Goal: Task Accomplishment & Management: Use online tool/utility

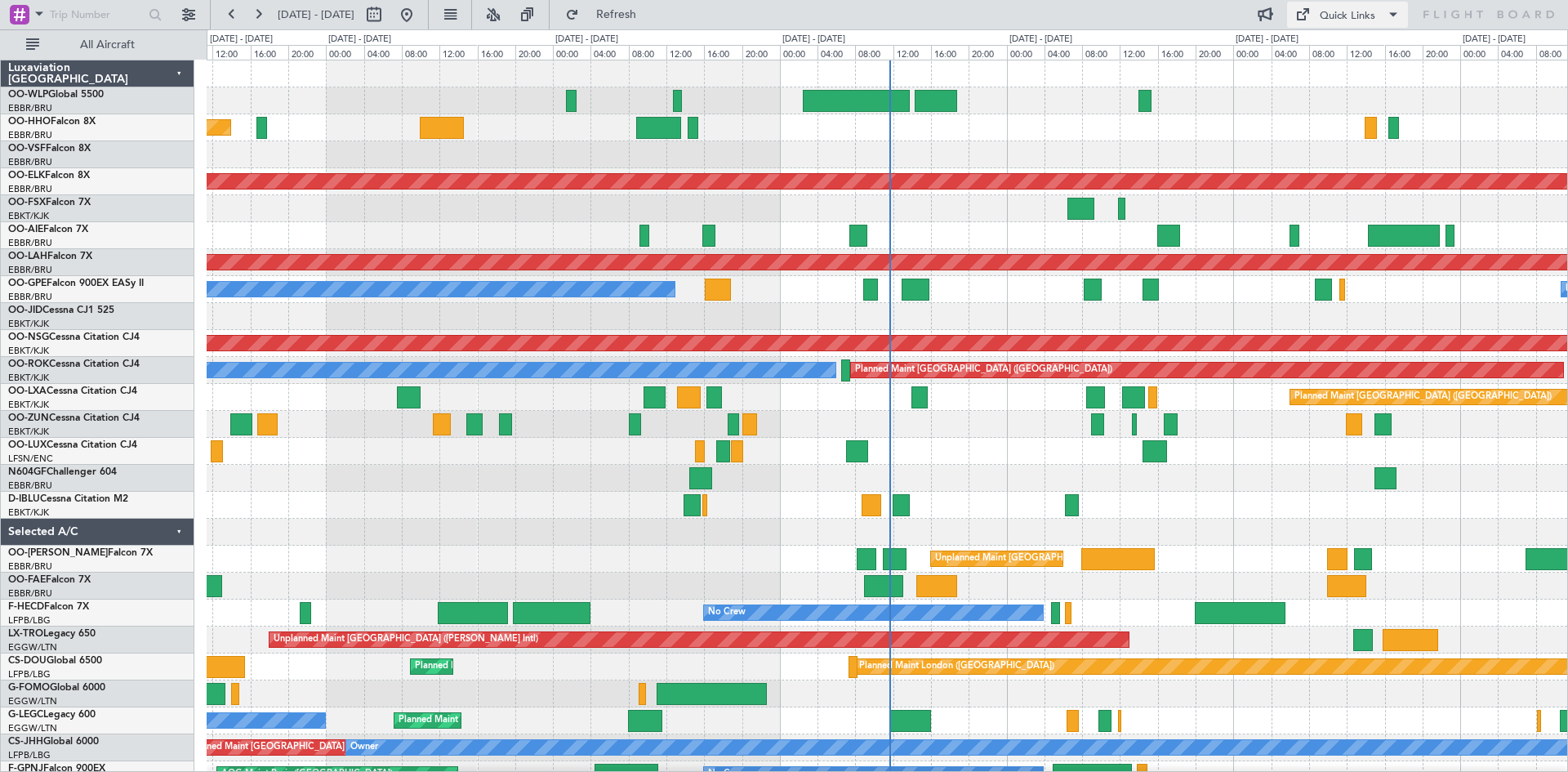
click at [1342, 23] on div "Quick Links" at bounding box center [1347, 16] width 56 height 16
click at [1358, 43] on button "Trip Builder" at bounding box center [1348, 54] width 122 height 39
click at [387, 24] on button at bounding box center [374, 15] width 27 height 27
select select "9"
select select "2025"
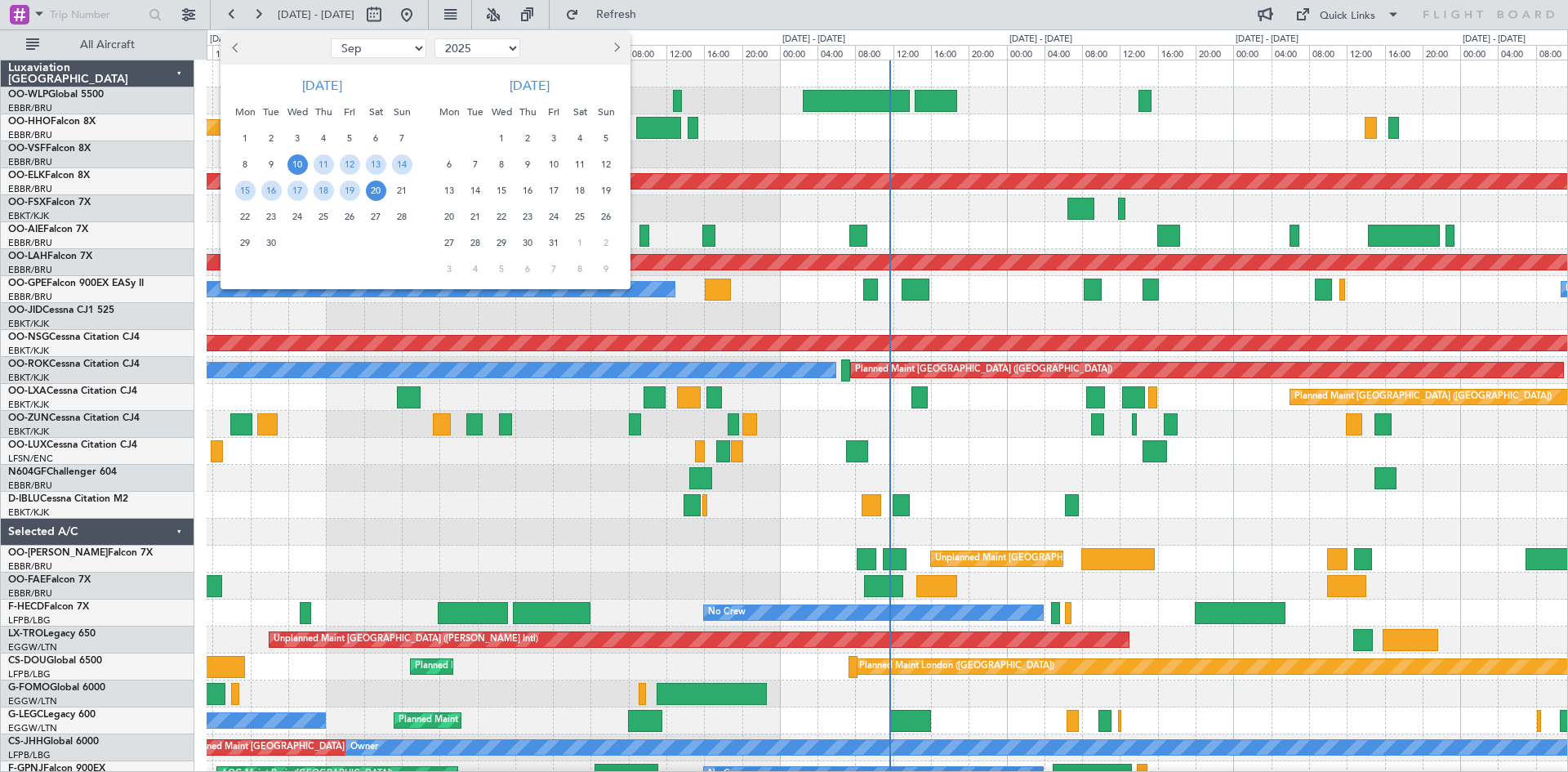
click at [612, 48] on span "Next month" at bounding box center [615, 47] width 10 height 10
select select "1"
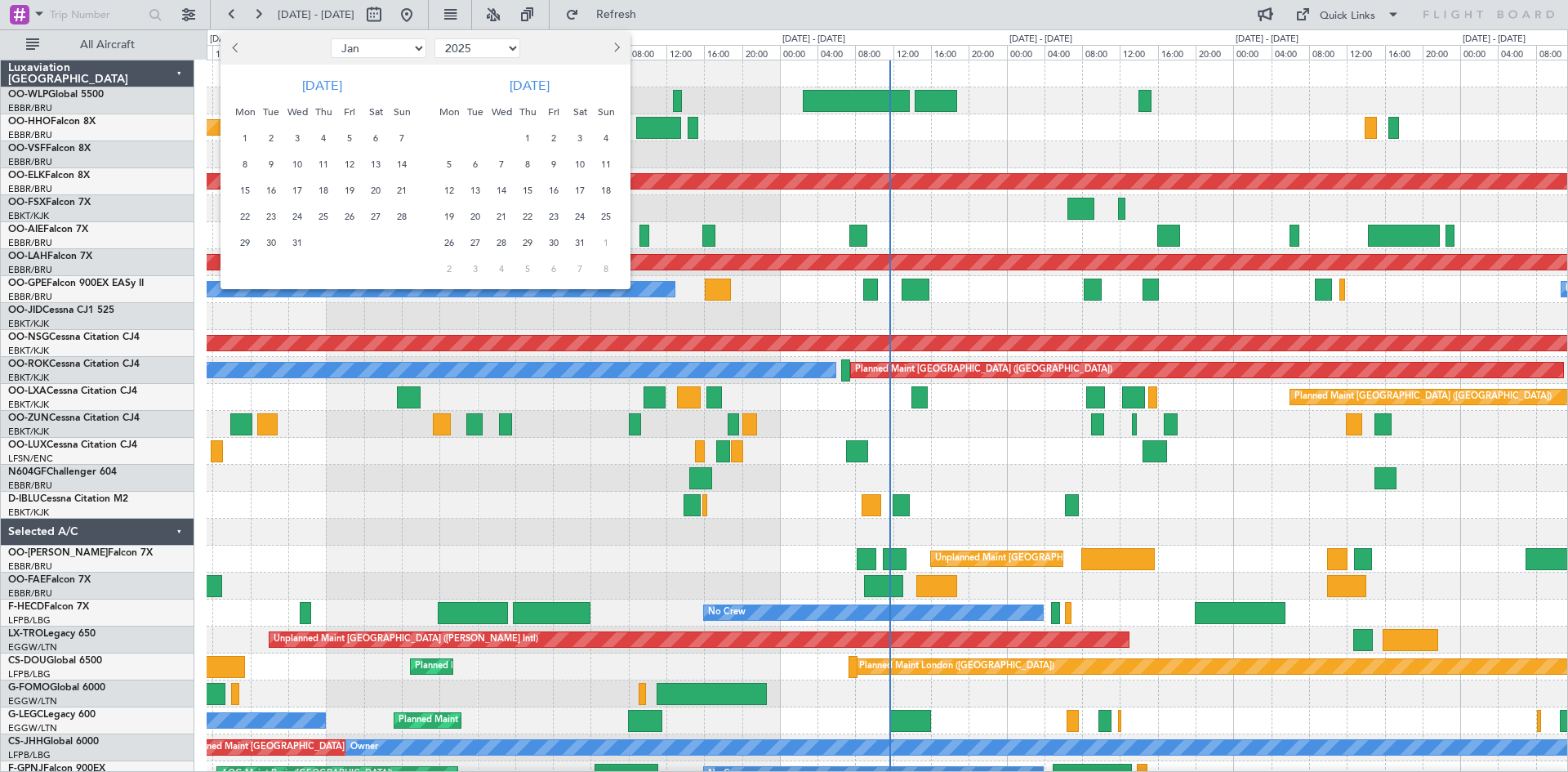
select select "2026"
click at [612, 48] on span "Next month" at bounding box center [615, 47] width 10 height 10
click at [449, 170] on span "2" at bounding box center [449, 164] width 20 height 20
click at [451, 216] on span "16" at bounding box center [449, 216] width 20 height 20
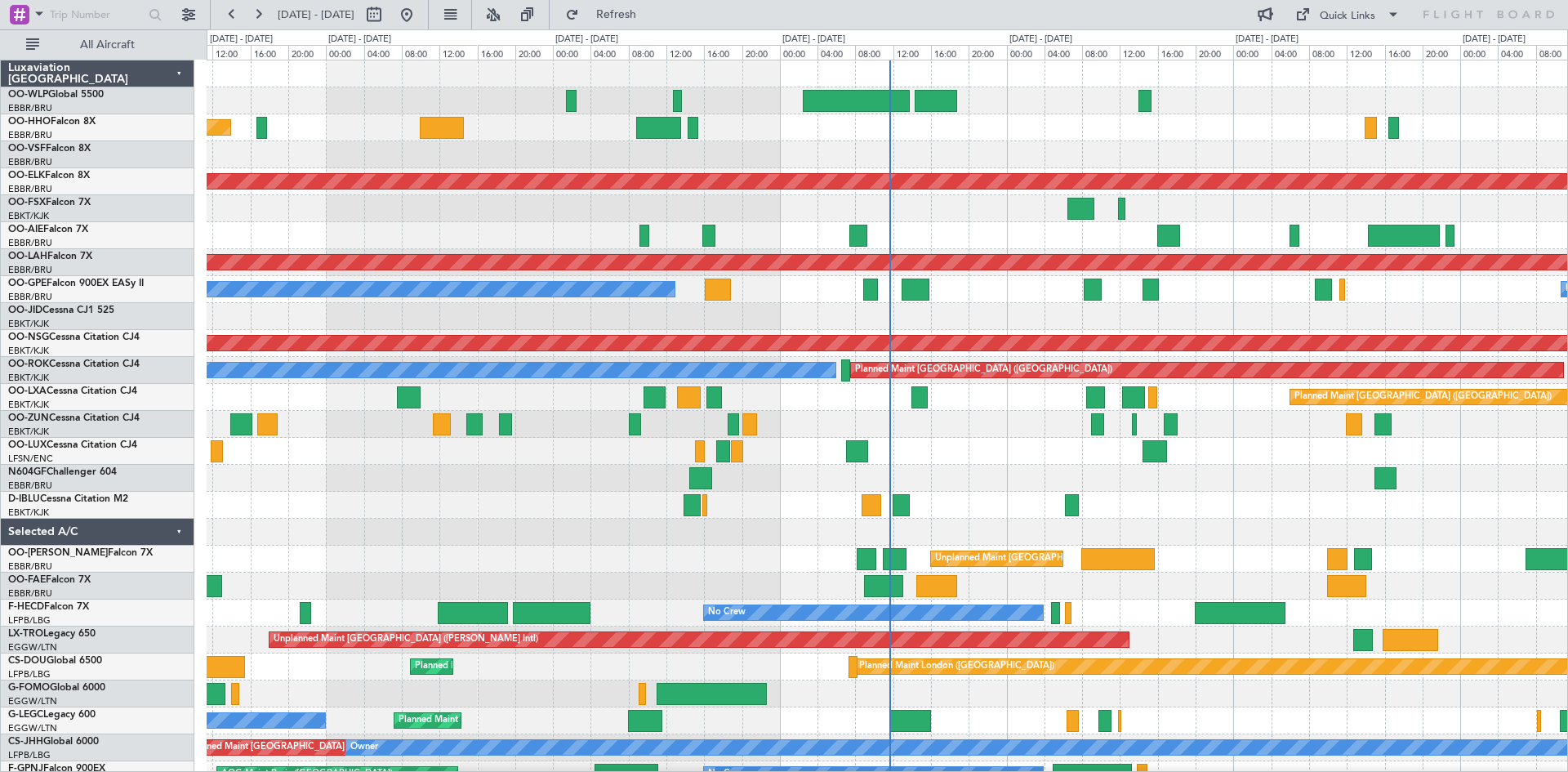
select select "3"
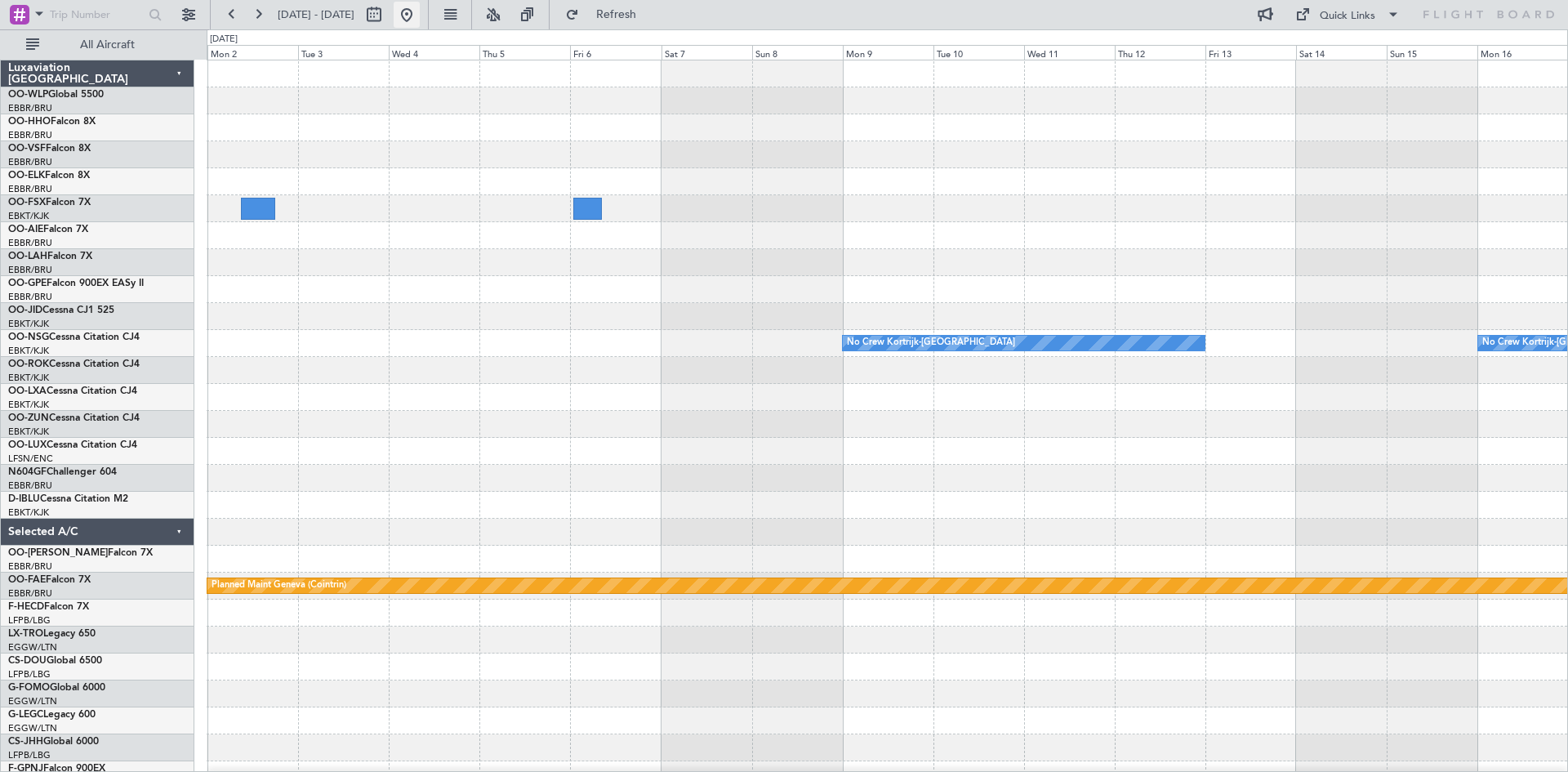
click at [420, 21] on button at bounding box center [407, 15] width 27 height 27
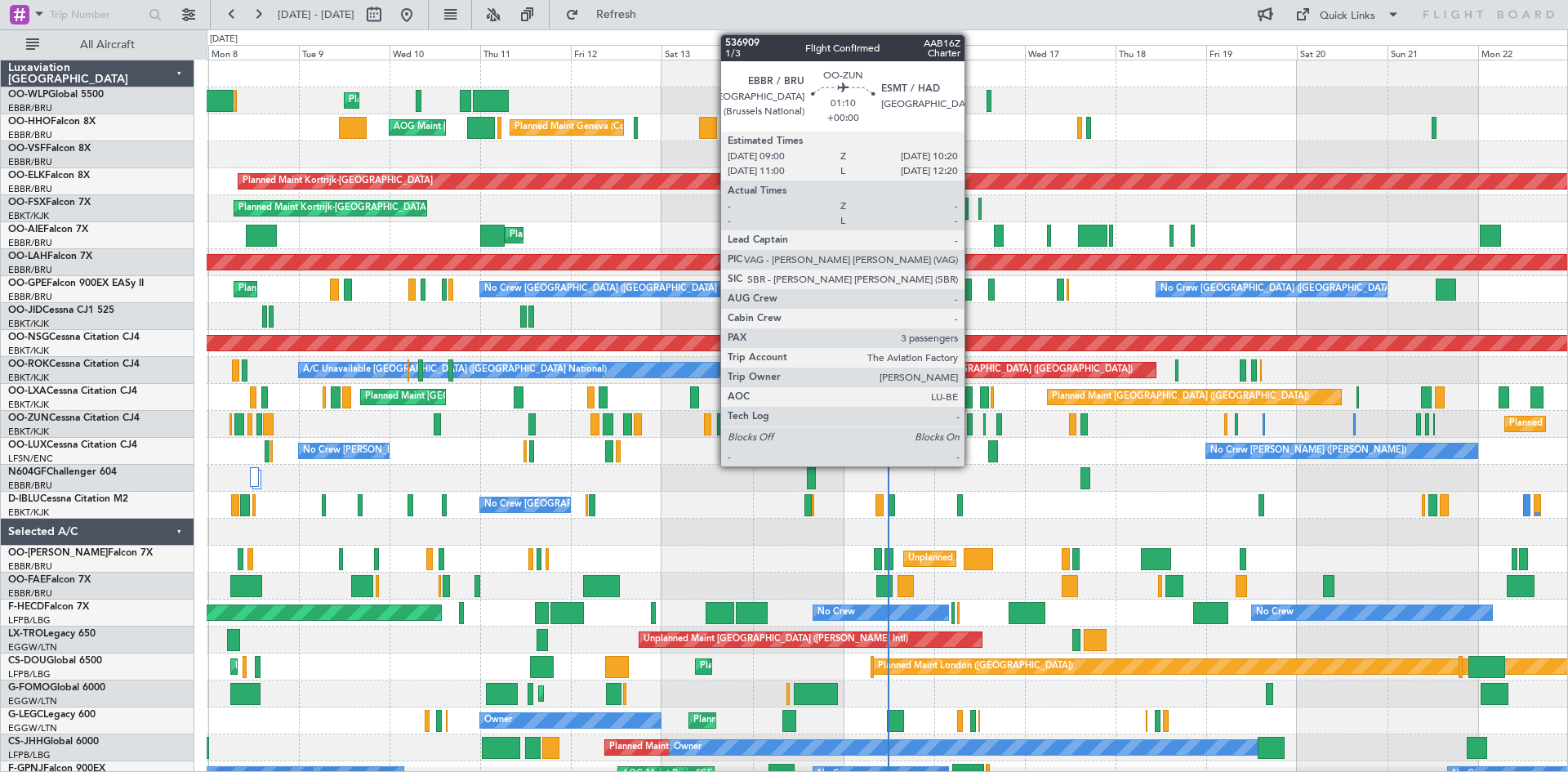
click at [972, 422] on div at bounding box center [970, 425] width 5 height 22
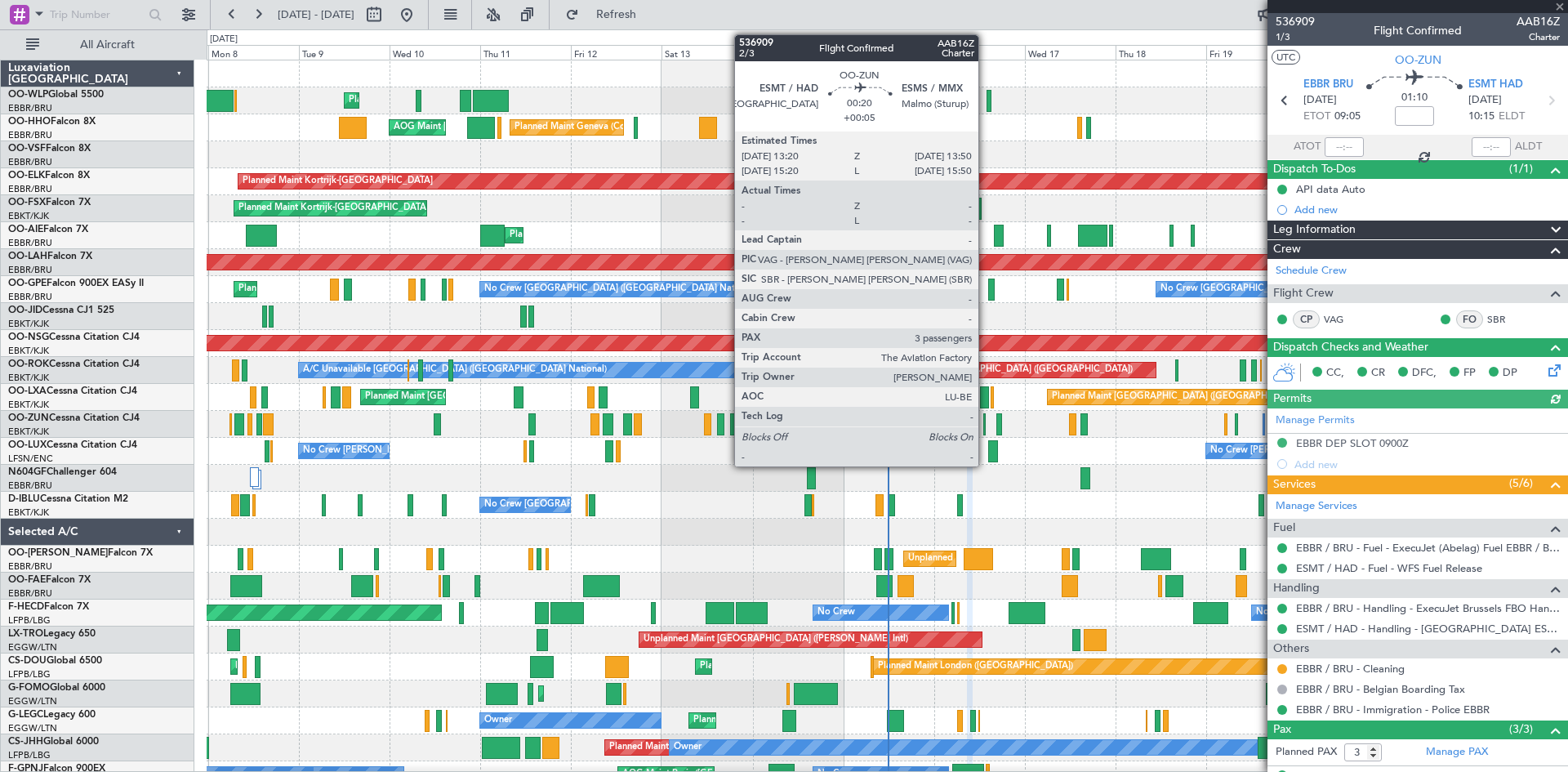
click at [986, 430] on div at bounding box center [984, 425] width 3 height 22
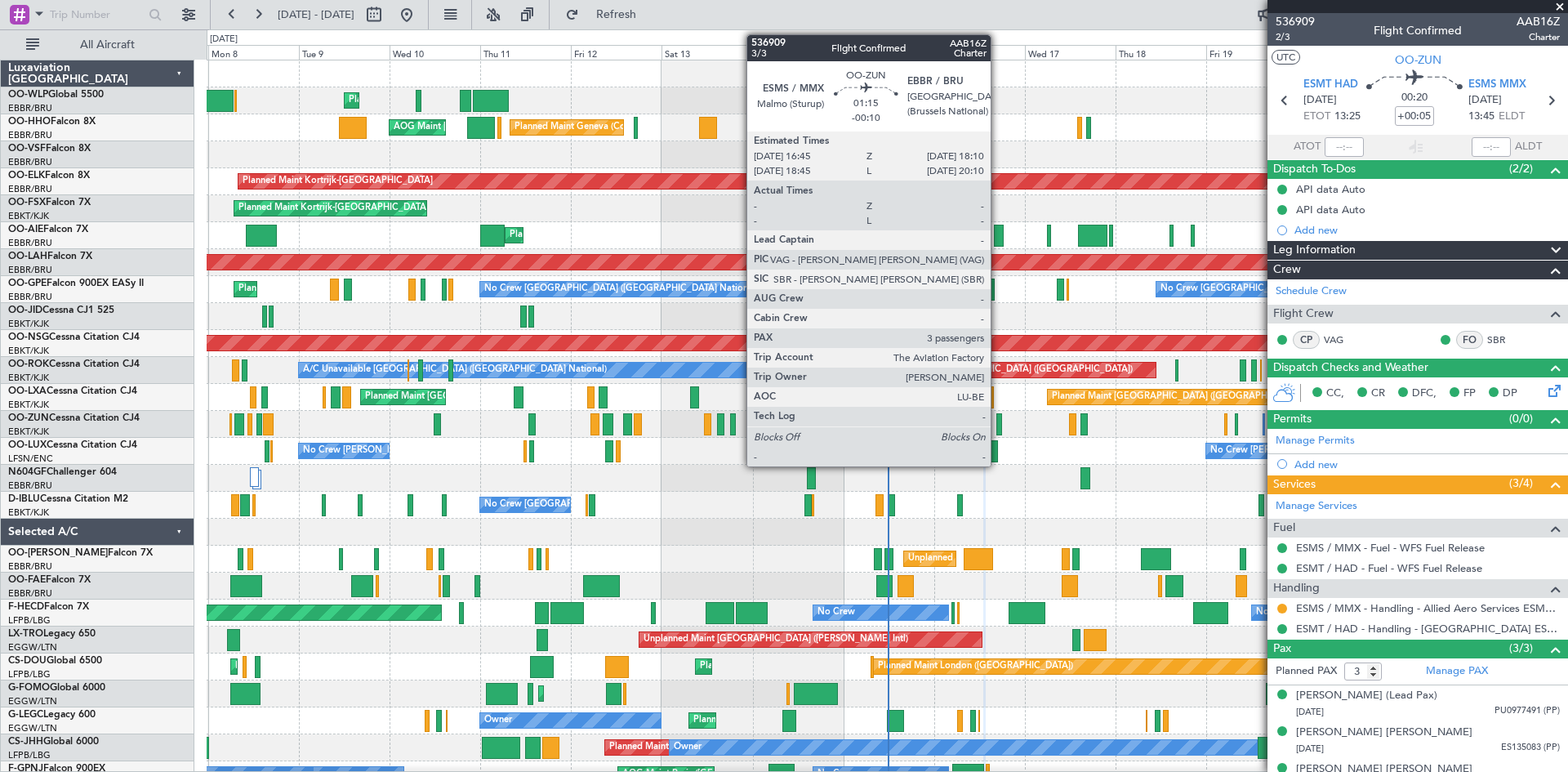
click at [998, 422] on div at bounding box center [999, 425] width 5 height 22
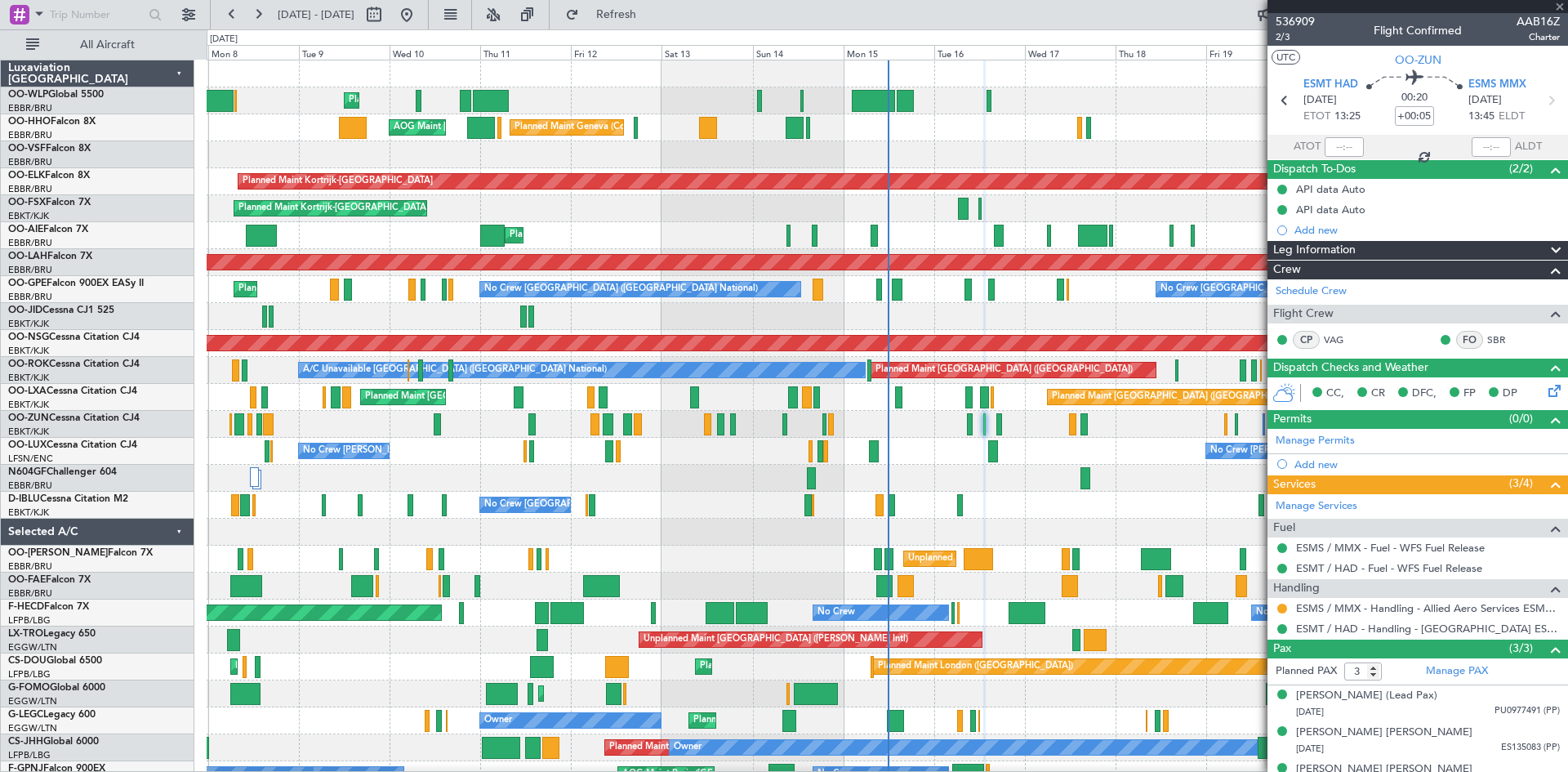
type input "-00:10"
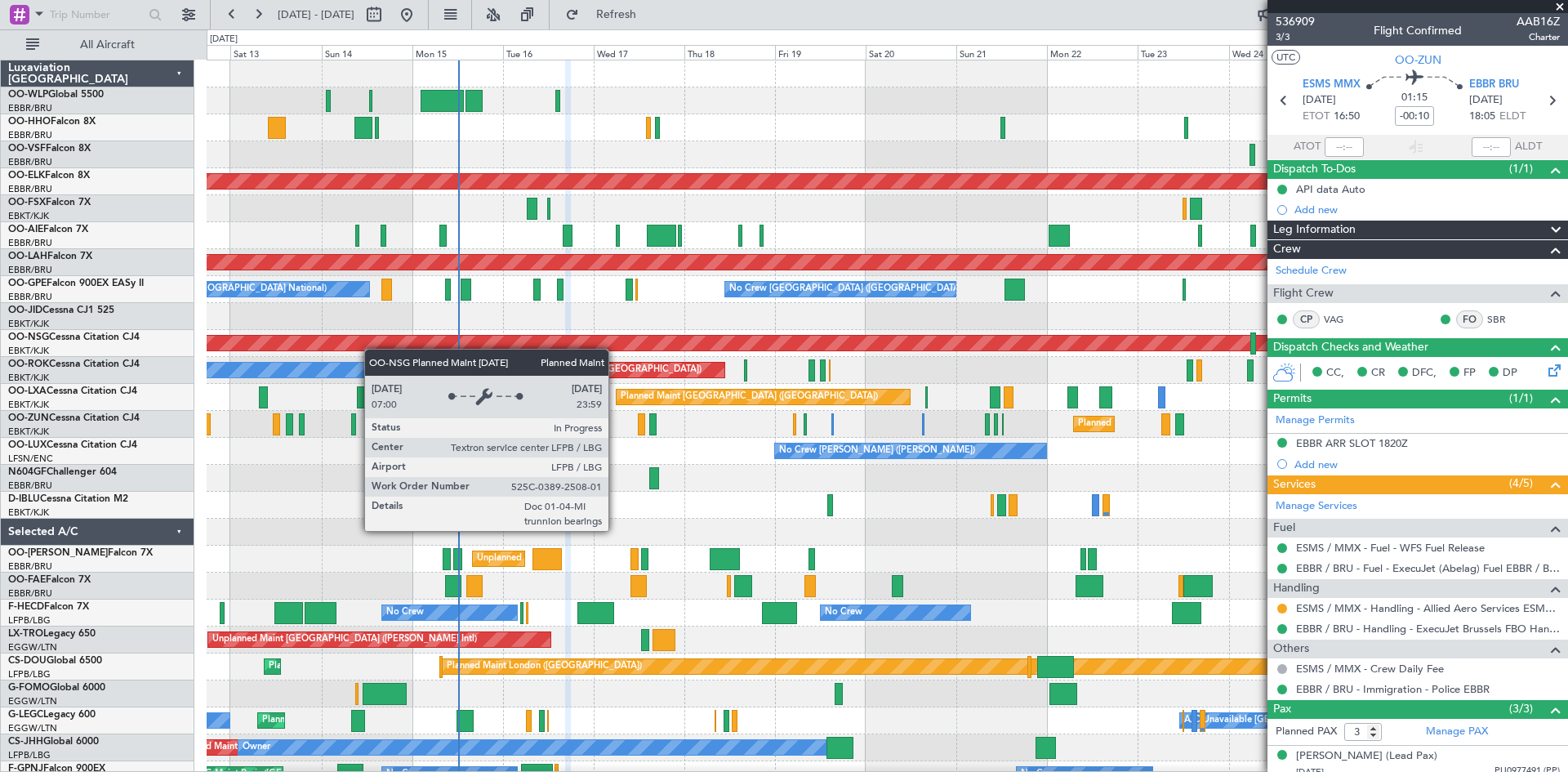
click at [371, 349] on div "Planned Maint [GEOGRAPHIC_DATA] ([GEOGRAPHIC_DATA])" at bounding box center [354, 343] width 3016 height 15
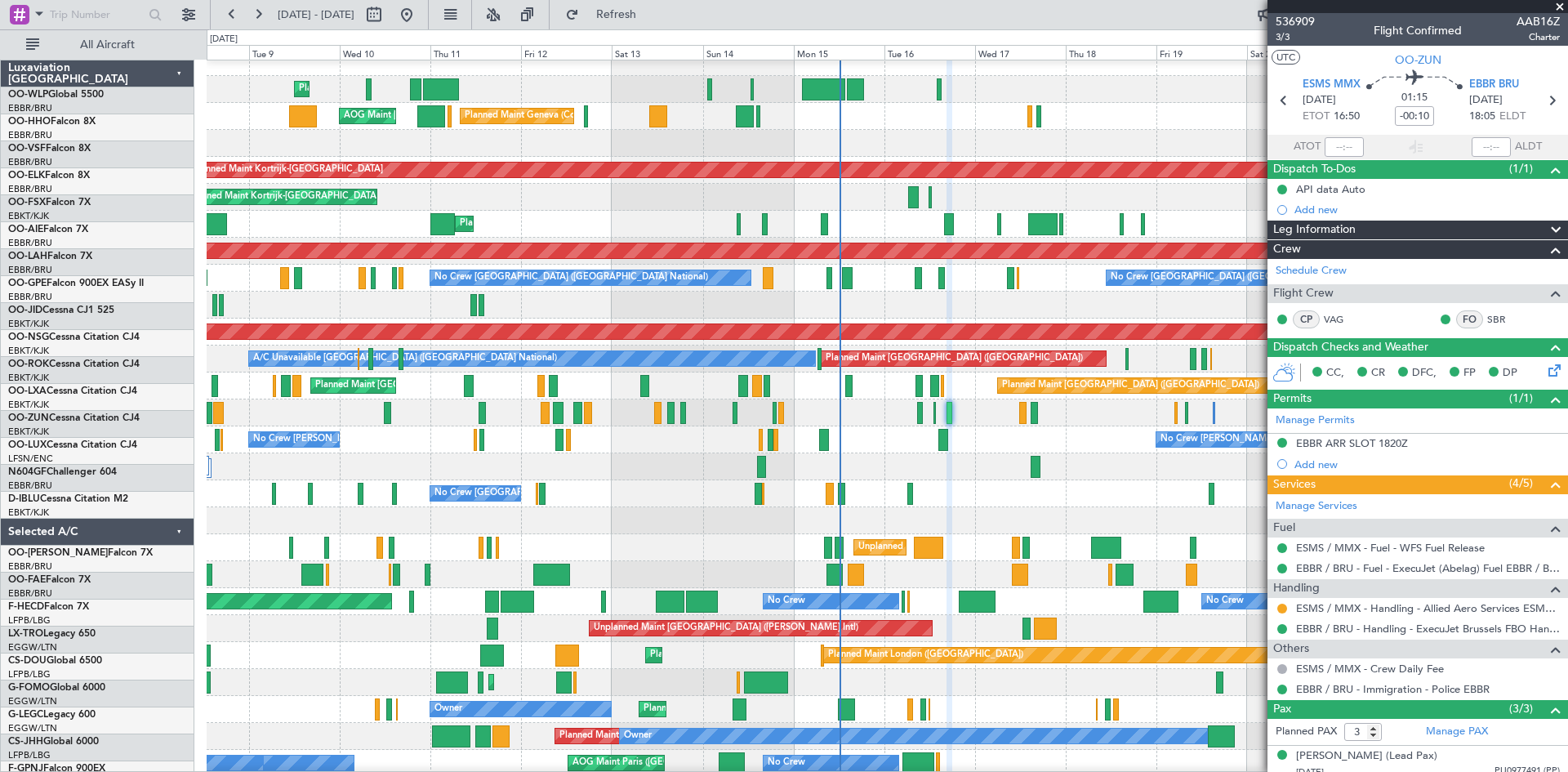
scroll to position [12, 0]
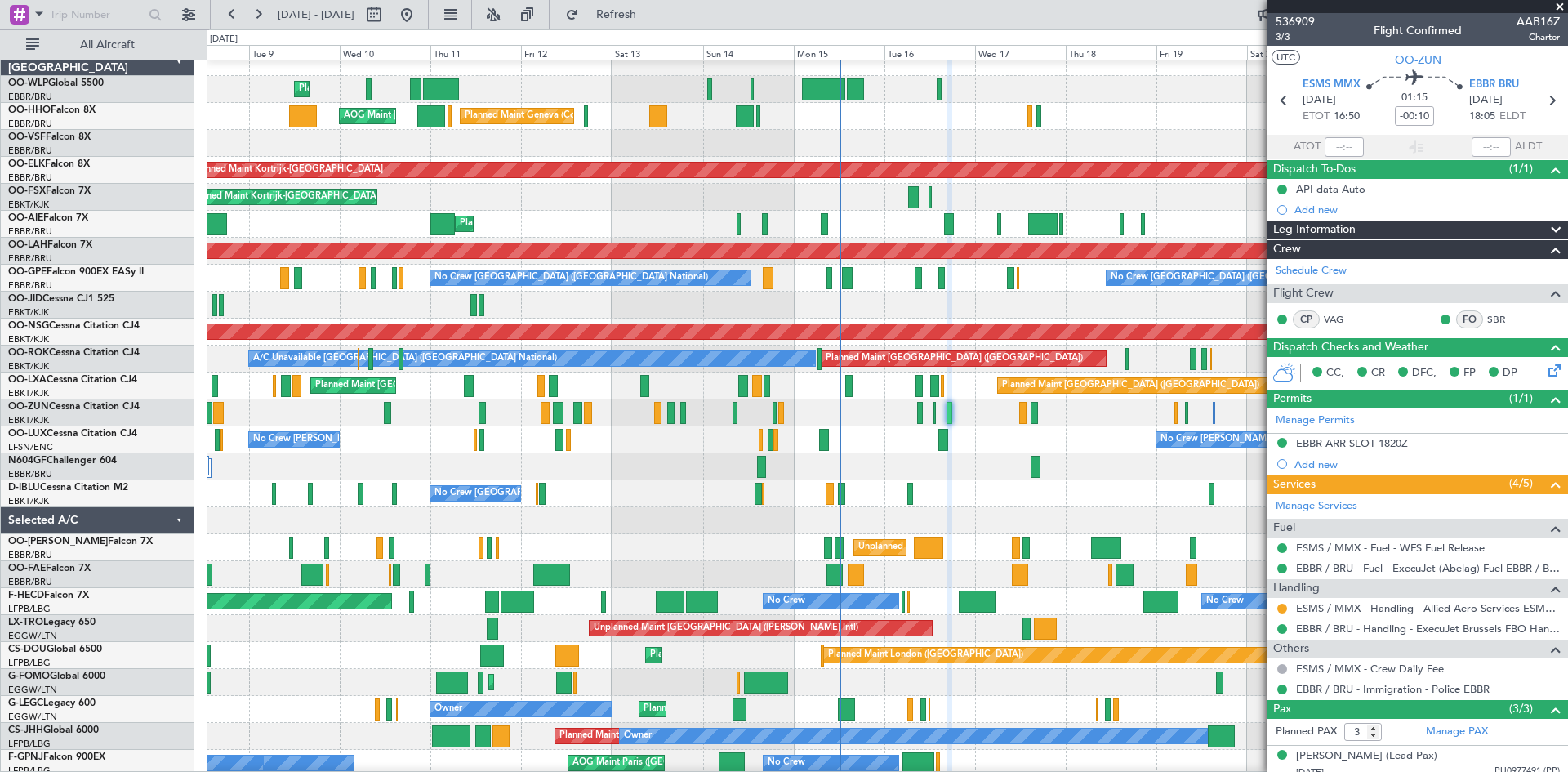
click at [676, 216] on div "Planned Maint [GEOGRAPHIC_DATA] ([GEOGRAPHIC_DATA]) Planned Maint [GEOGRAPHIC_D…" at bounding box center [887, 224] width 1361 height 27
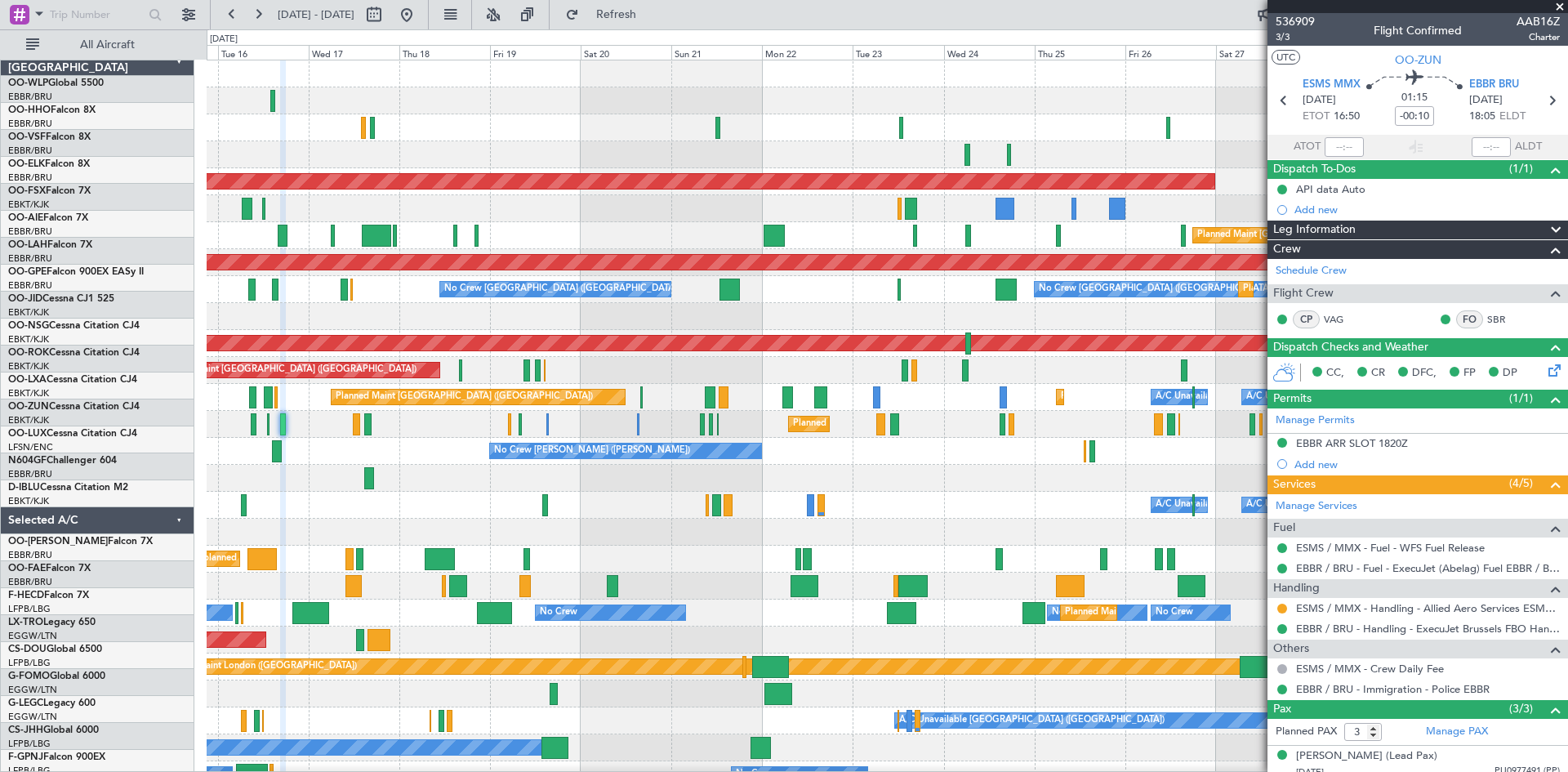
scroll to position [0, 0]
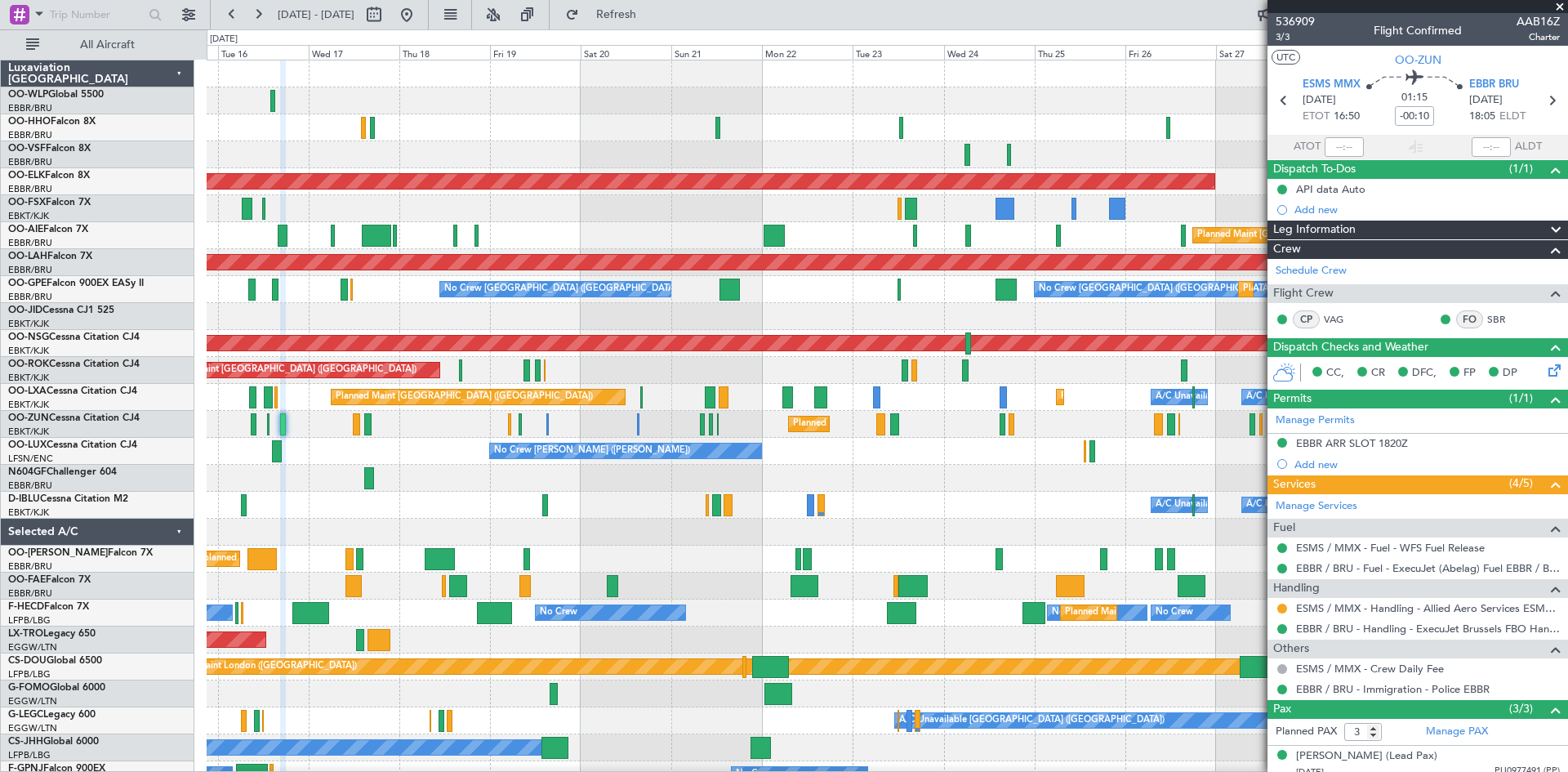
click at [236, 297] on div "No Crew [GEOGRAPHIC_DATA] ([GEOGRAPHIC_DATA] National) No Crew [GEOGRAPHIC_DATA…" at bounding box center [887, 290] width 1361 height 27
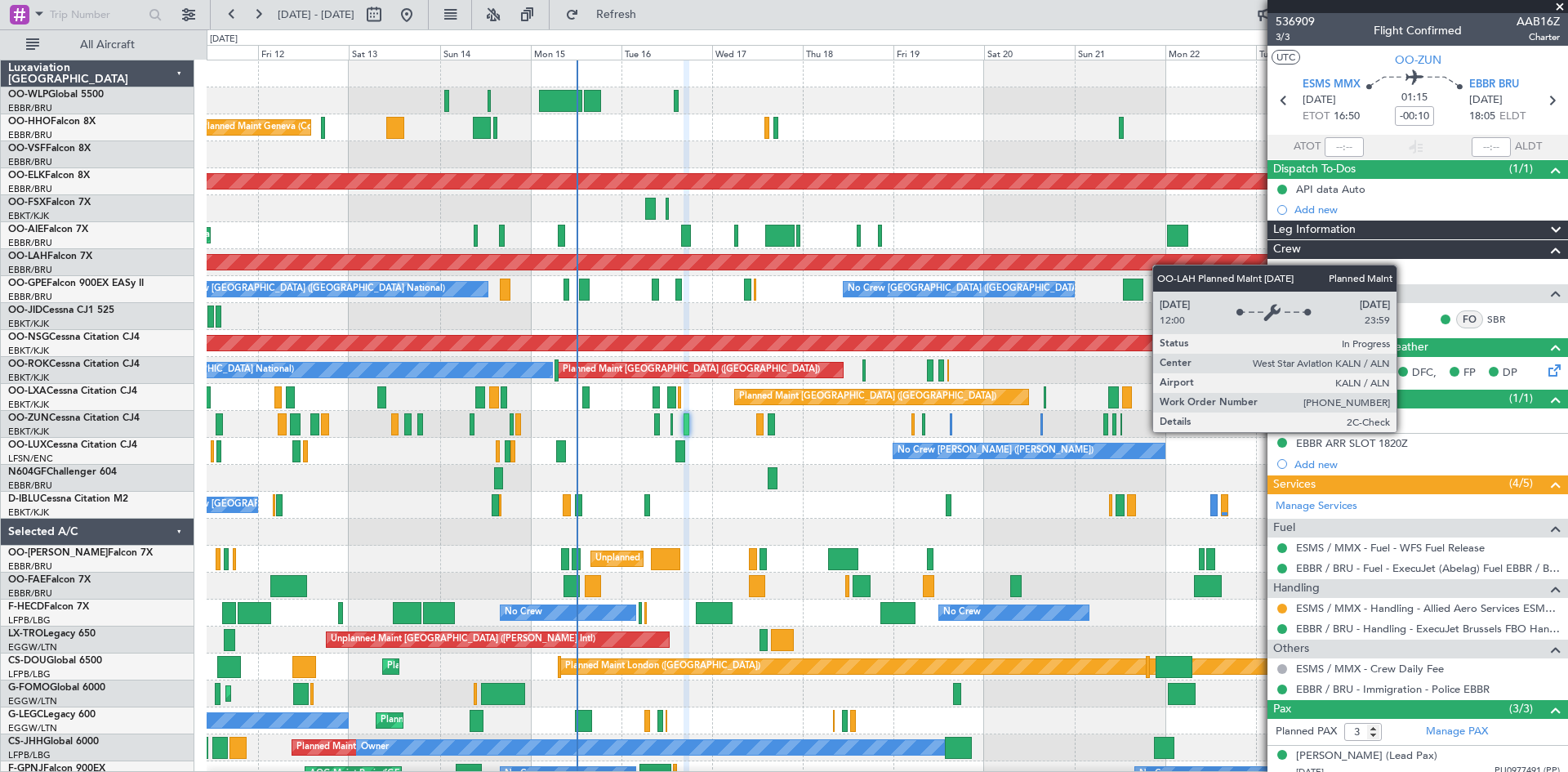
click at [1187, 269] on div "Planned Maint Liege Planned Maint Geneva ([GEOGRAPHIC_DATA]) AOG Maint [US_STAT…" at bounding box center [887, 478] width 1361 height 836
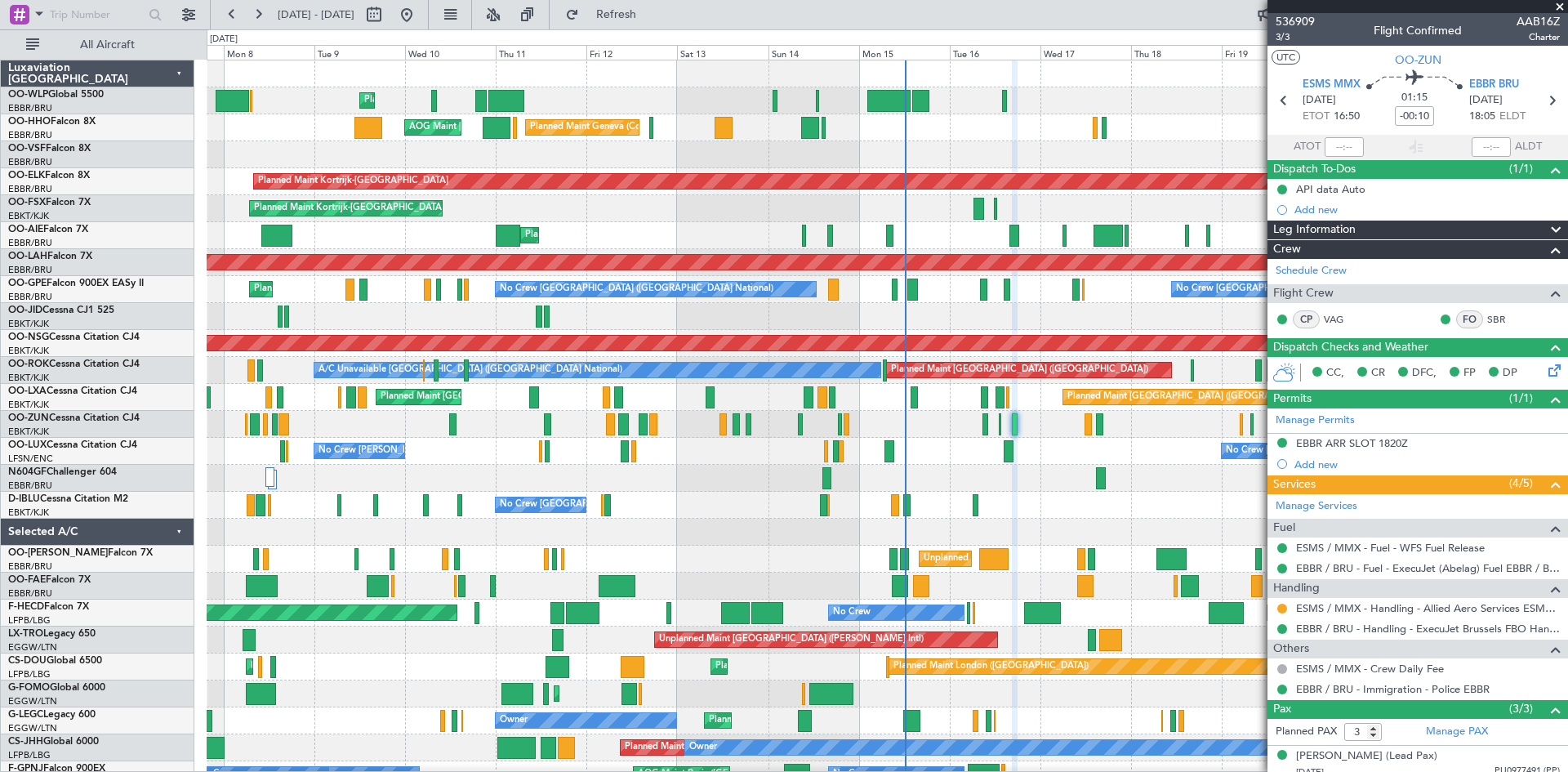
click at [938, 252] on div "Planned Maint Liege Planned Maint Geneva ([GEOGRAPHIC_DATA]) AOG Maint [US_STAT…" at bounding box center [887, 492] width 1361 height 863
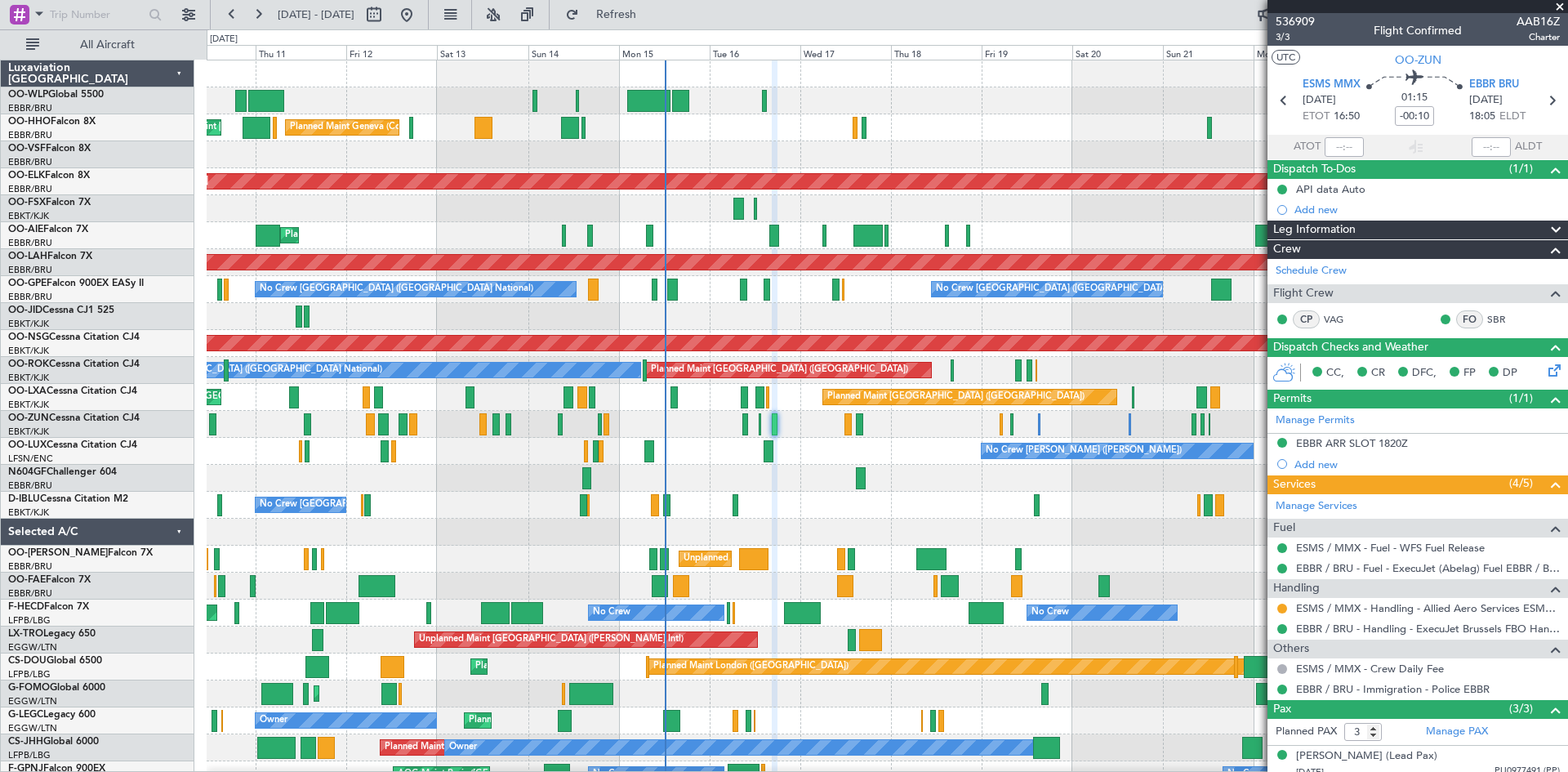
click at [576, 244] on div "Planned Maint Liege Planned Maint Geneva ([GEOGRAPHIC_DATA]) AOG Maint [US_STAT…" at bounding box center [887, 505] width 1361 height 890
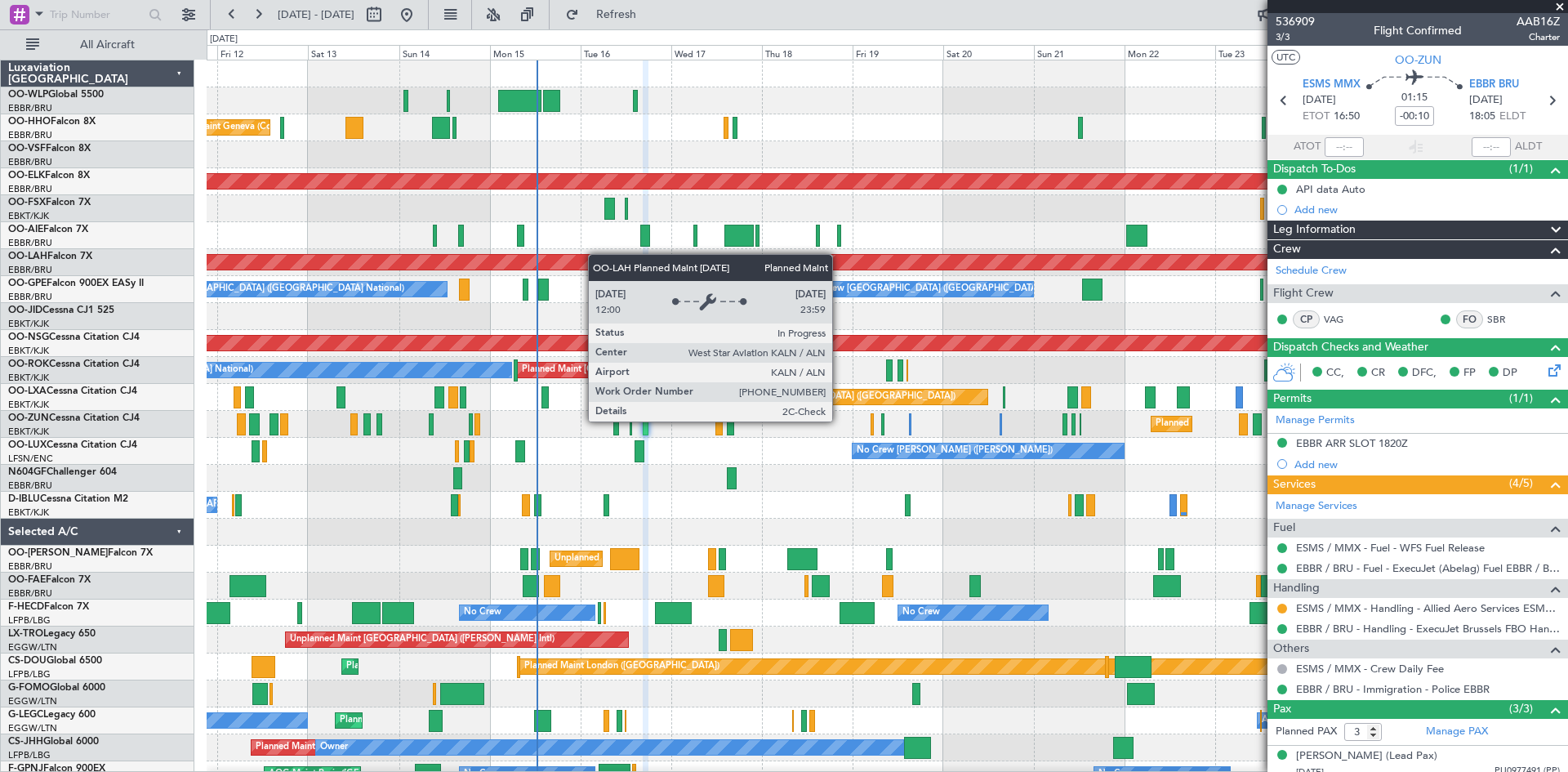
click at [591, 253] on div "Planned Maint Liege Planned Maint Geneva ([GEOGRAPHIC_DATA]) AOG Maint [US_STAT…" at bounding box center [887, 505] width 1361 height 890
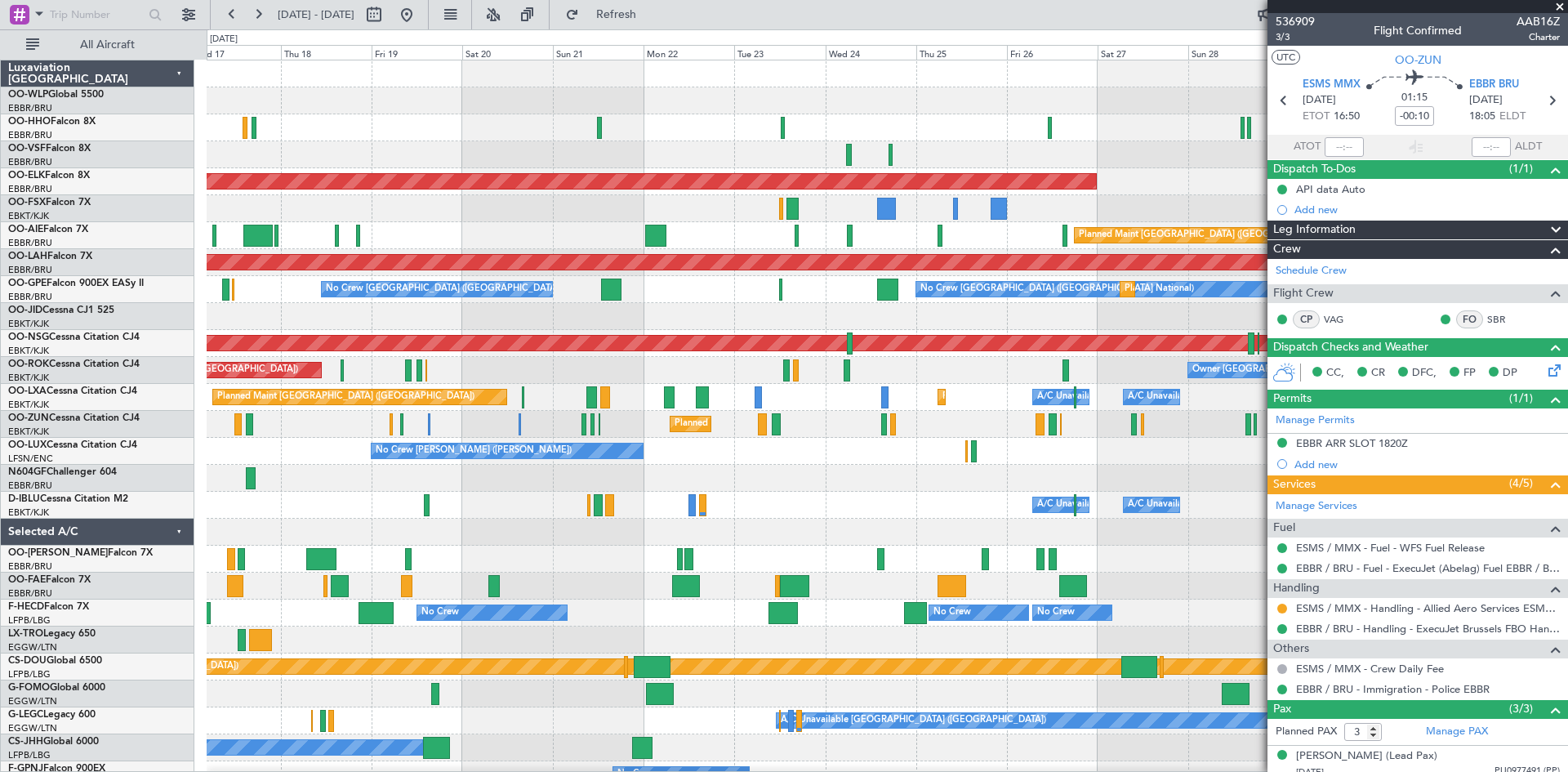
click at [493, 541] on div "Planned Maint Kortrijk-[GEOGRAPHIC_DATA] Planned Maint [GEOGRAPHIC_DATA] ([GEOG…" at bounding box center [887, 478] width 1361 height 836
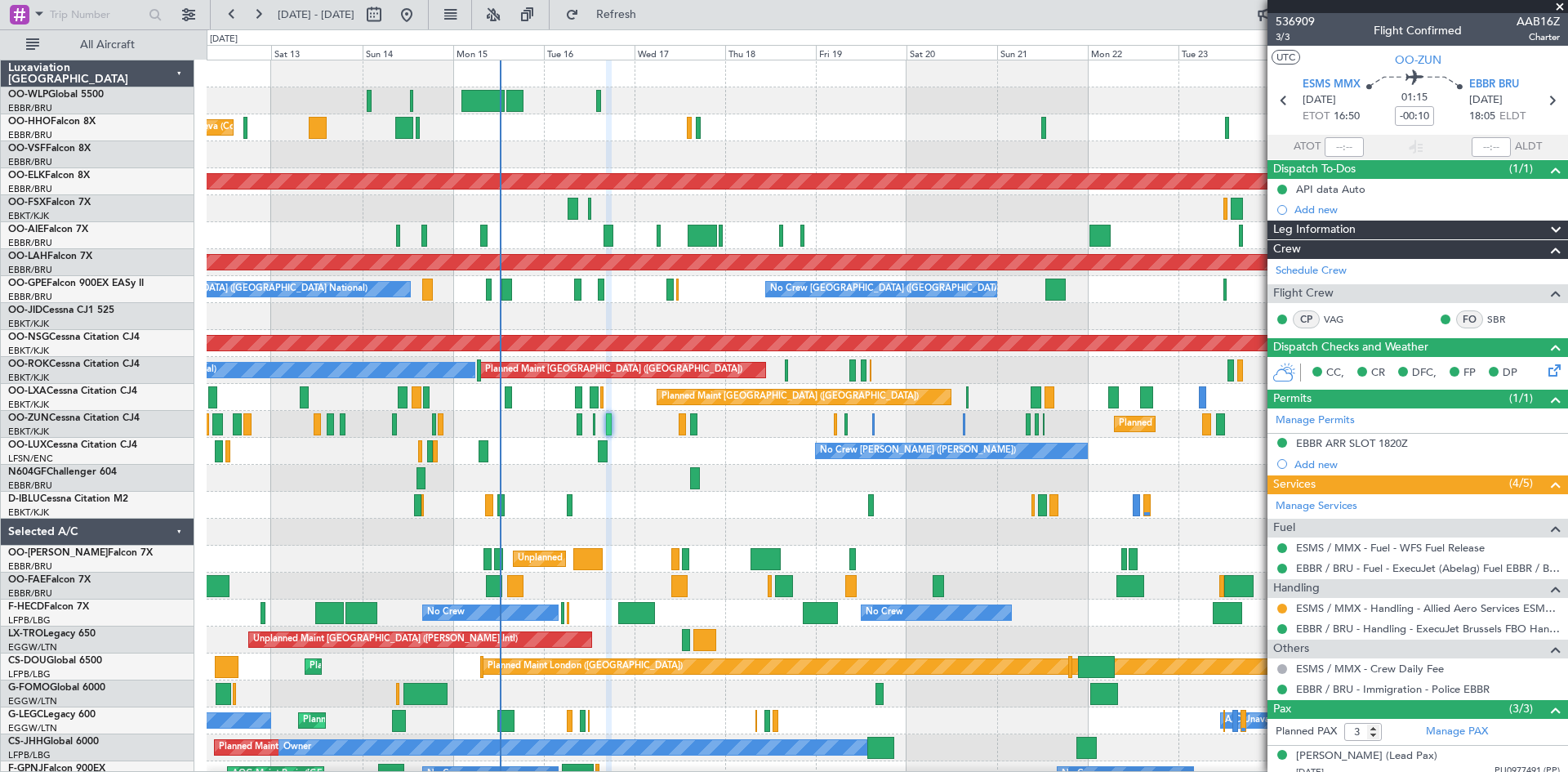
click at [1073, 526] on div at bounding box center [887, 532] width 1361 height 27
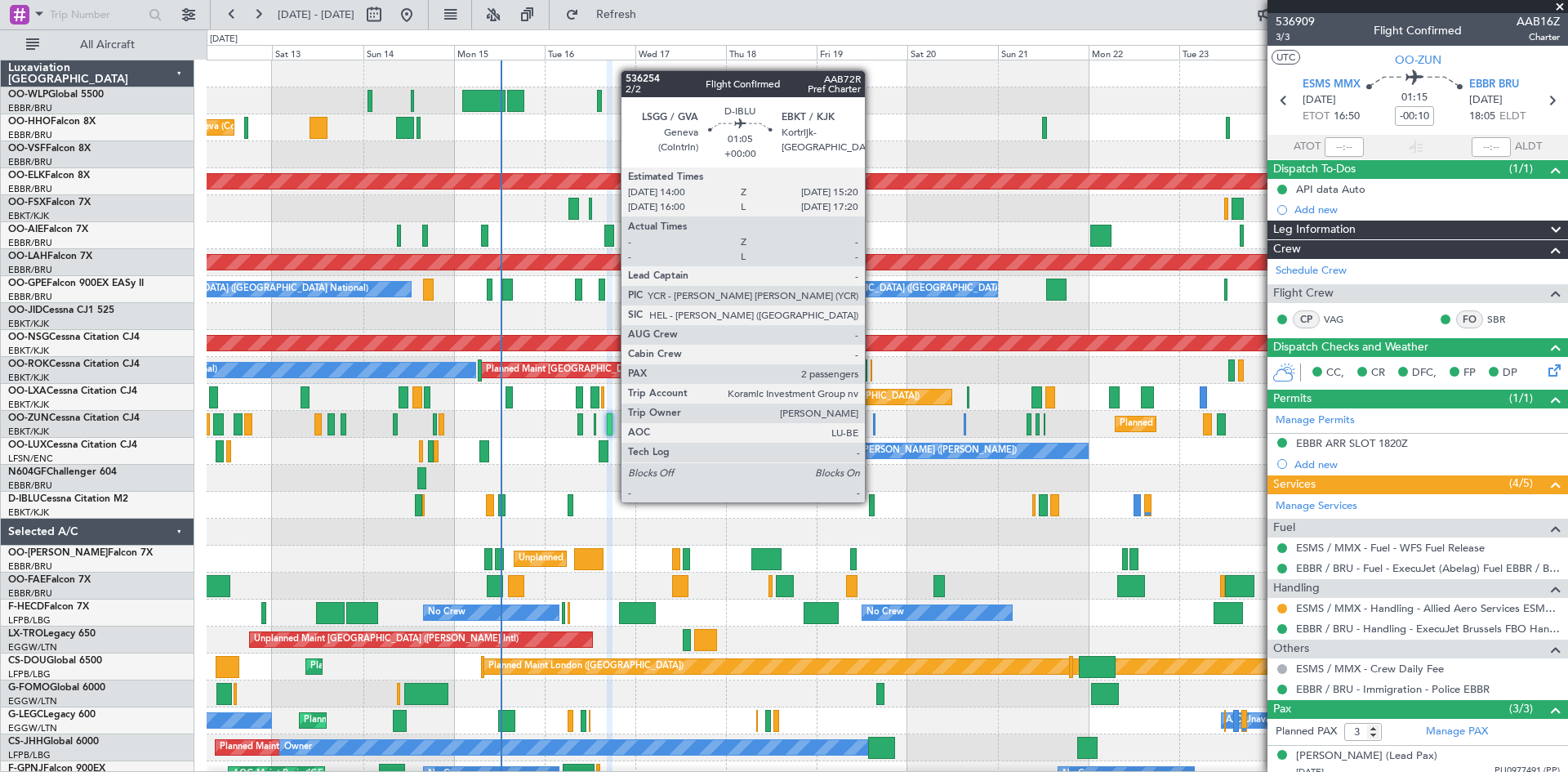
click at [873, 501] on div at bounding box center [872, 505] width 5 height 22
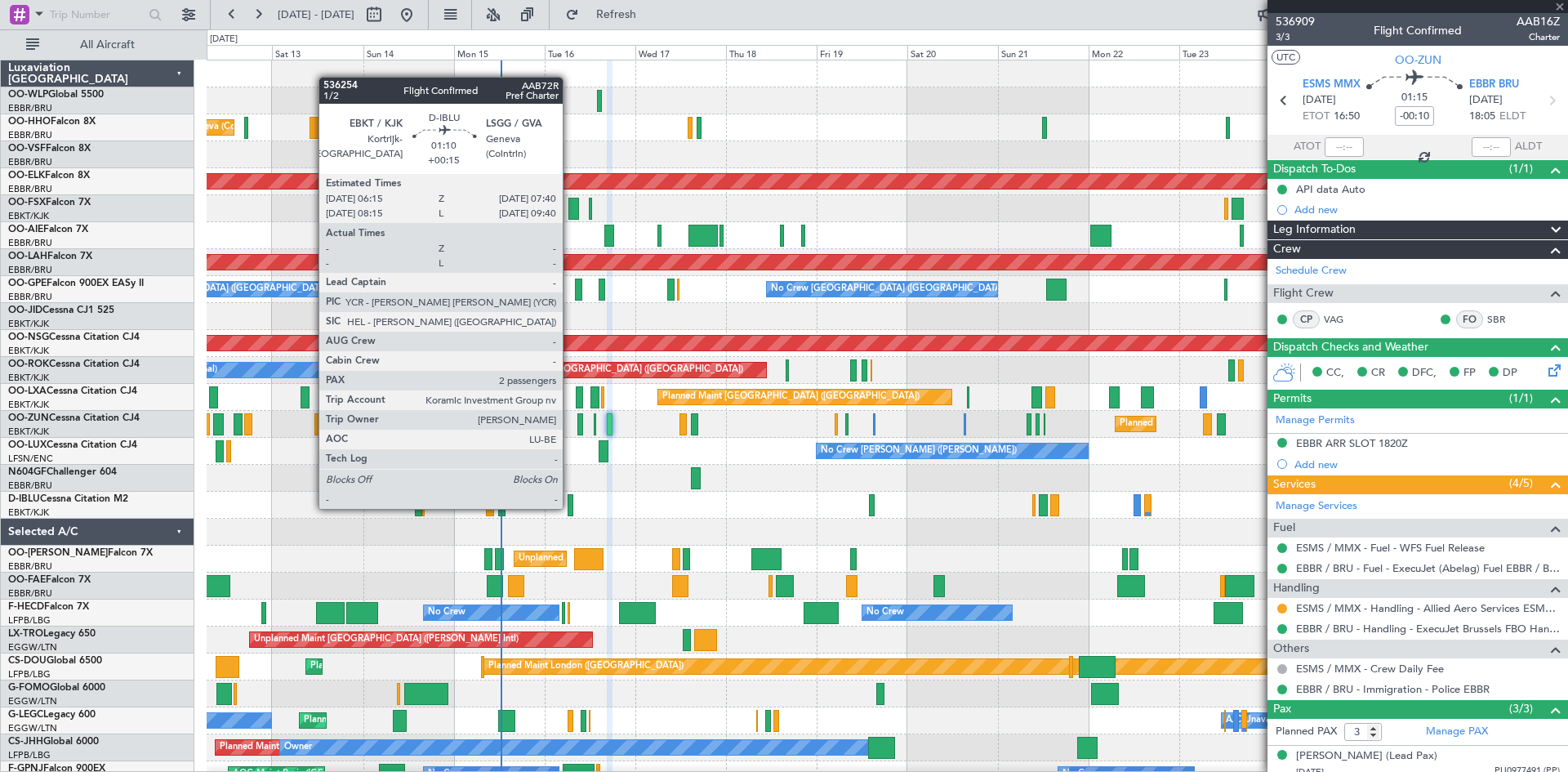
type input "2"
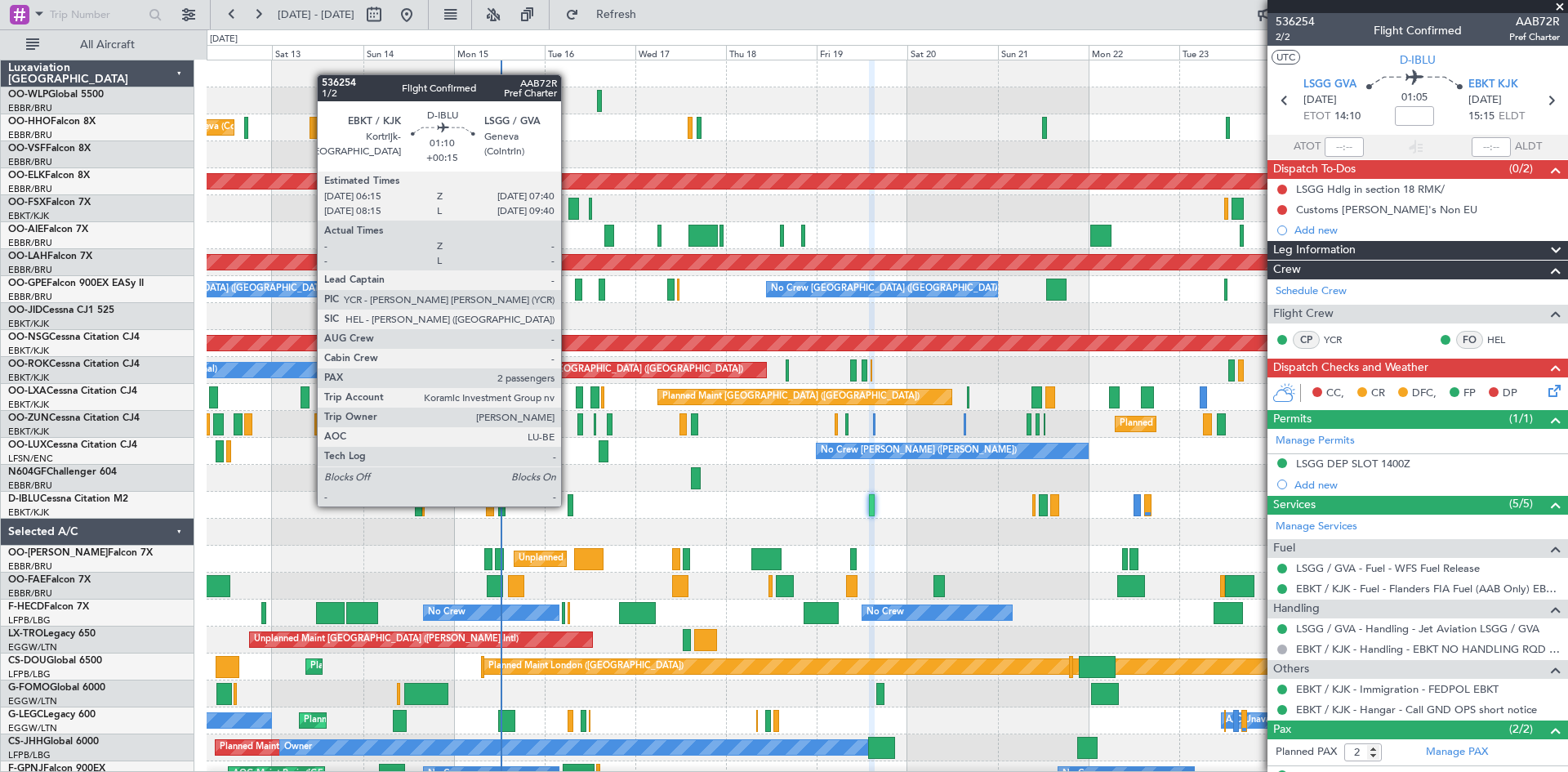
click at [569, 505] on div at bounding box center [571, 505] width 5 height 22
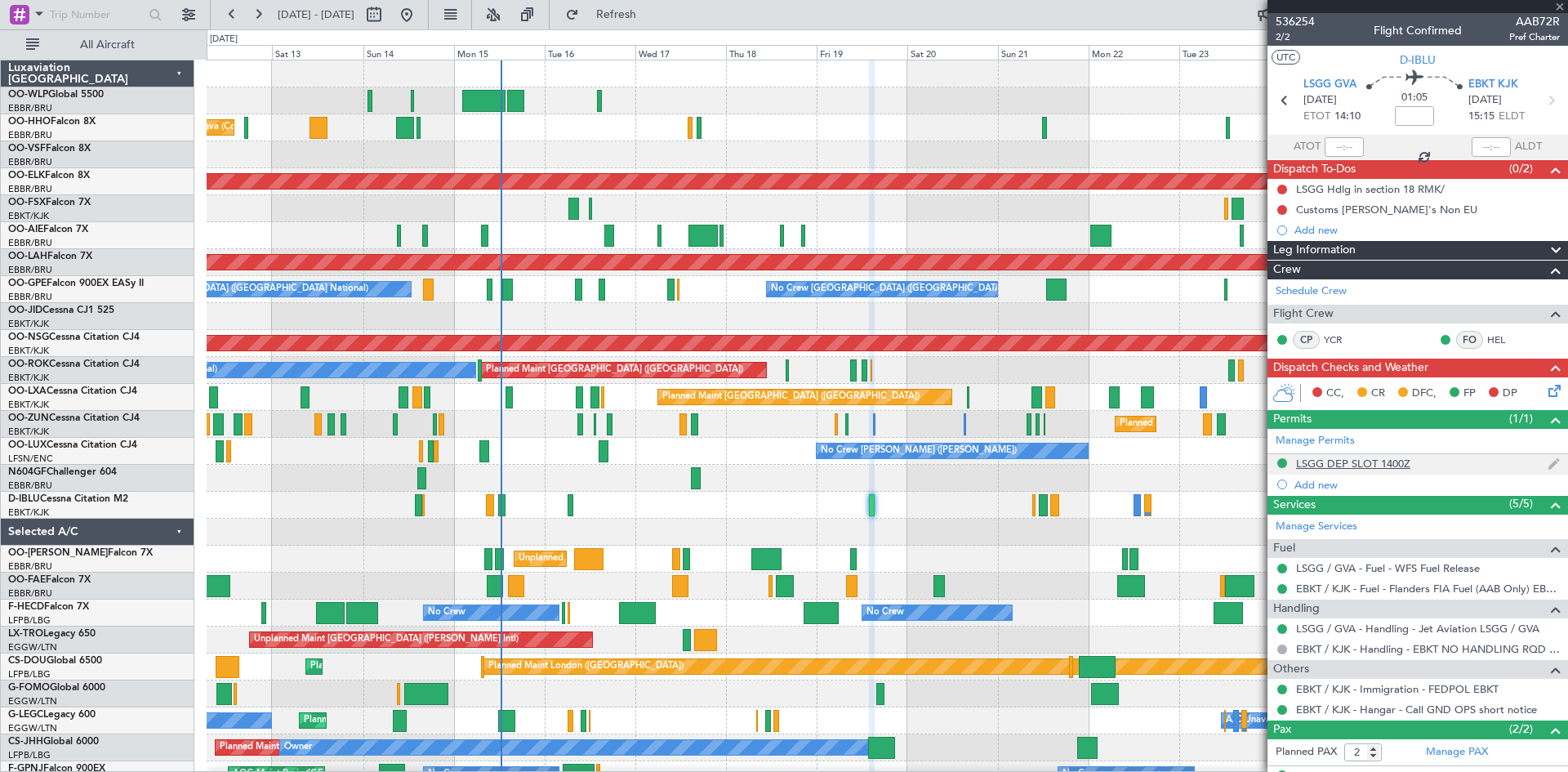
type input "+00:15"
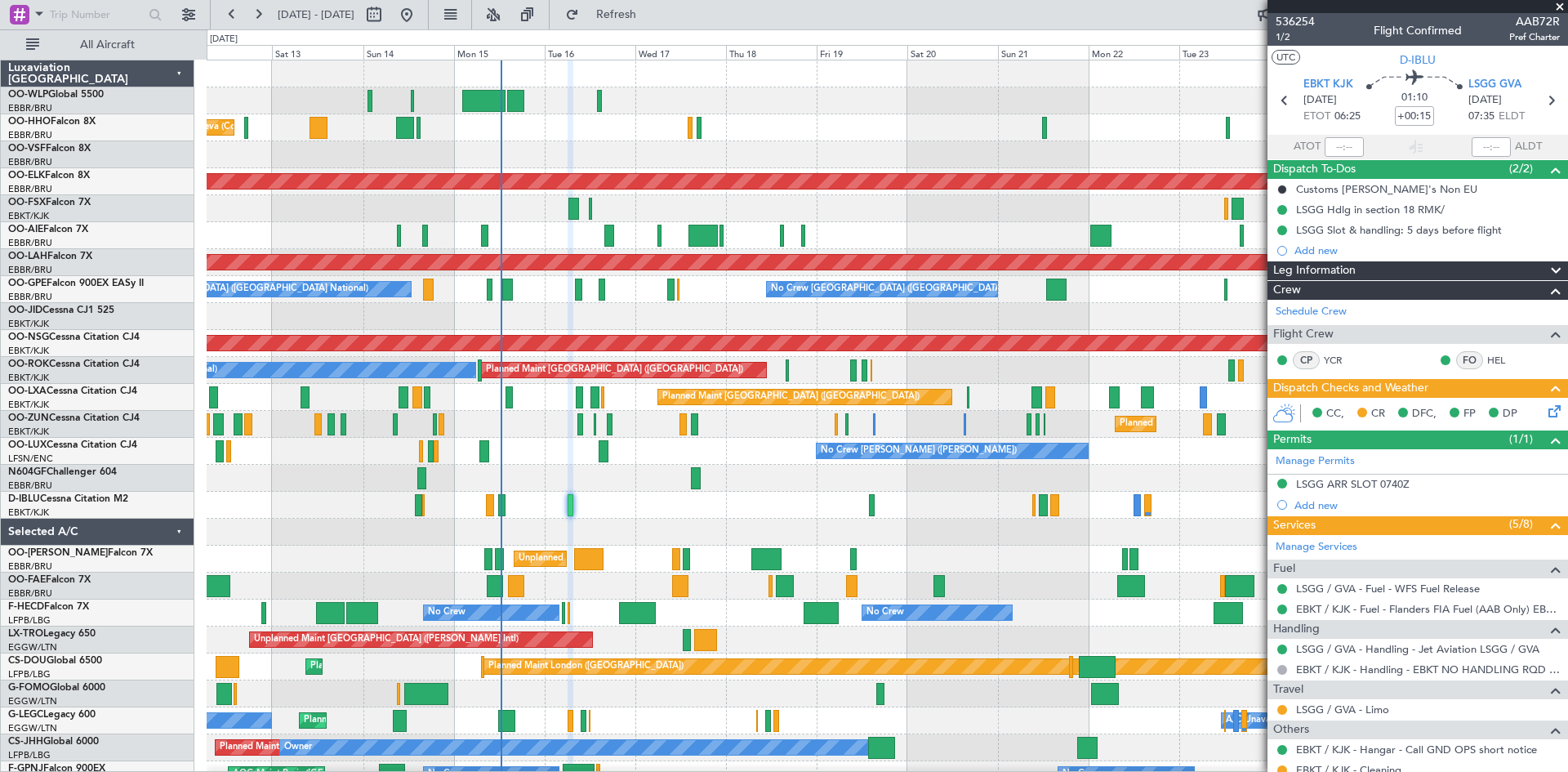
click at [1558, 7] on span at bounding box center [1560, 7] width 16 height 15
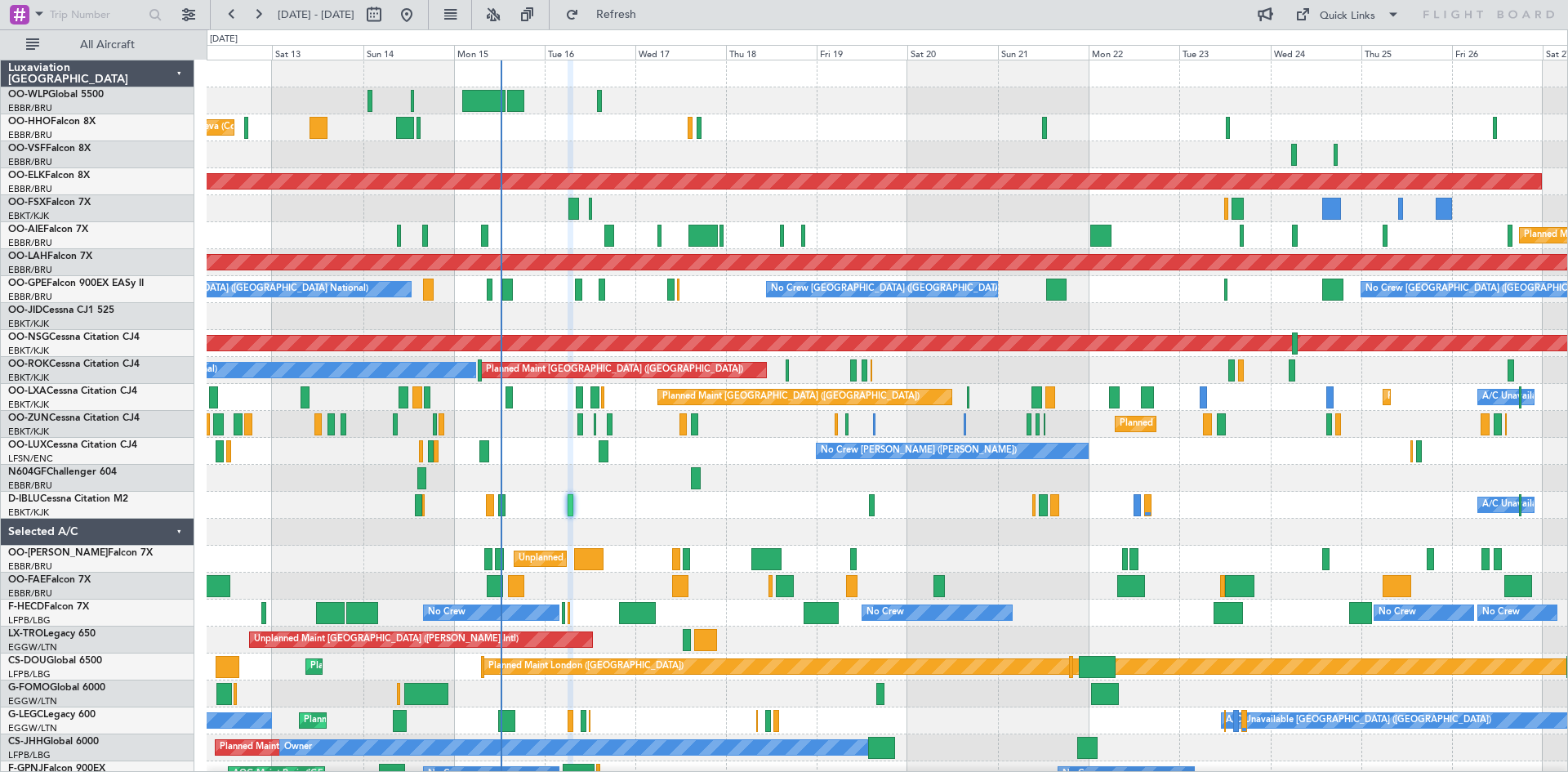
type input "0"
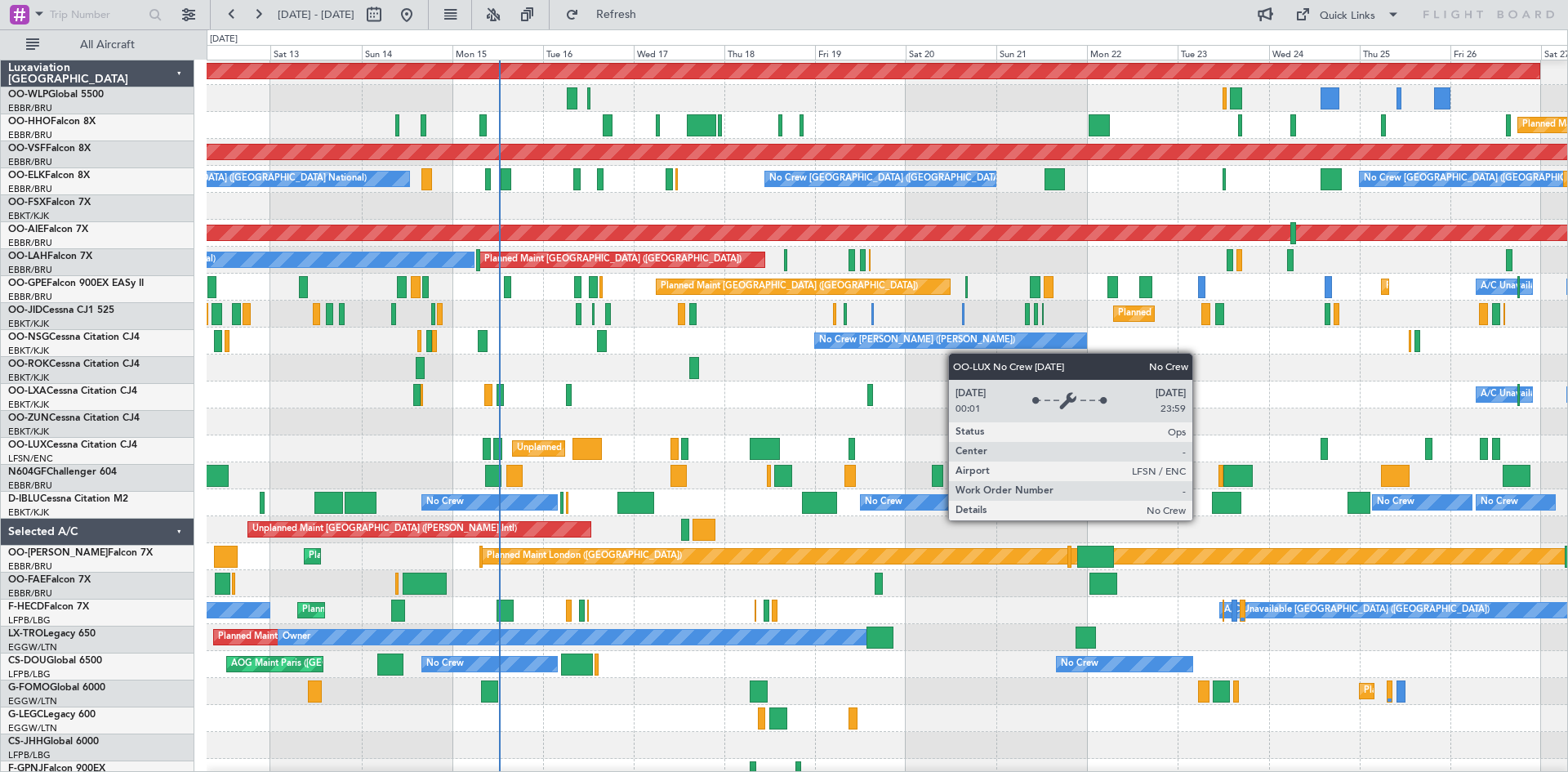
click at [959, 348] on div "No Crew [PERSON_NAME] ([PERSON_NAME])" at bounding box center [951, 340] width 273 height 16
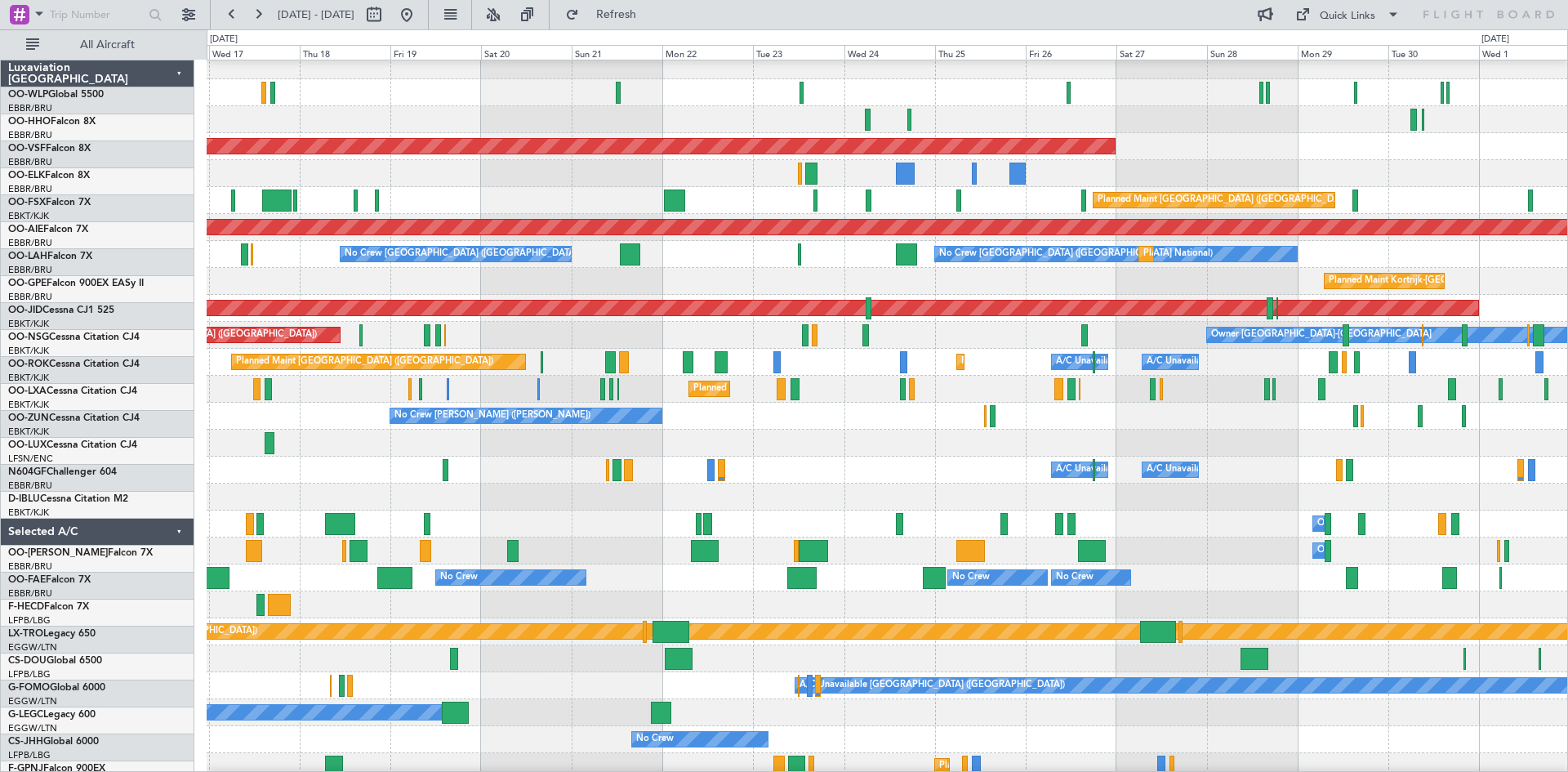
click at [724, 270] on div "Planned Maint Kortrijk-[GEOGRAPHIC_DATA]" at bounding box center [887, 281] width 1361 height 27
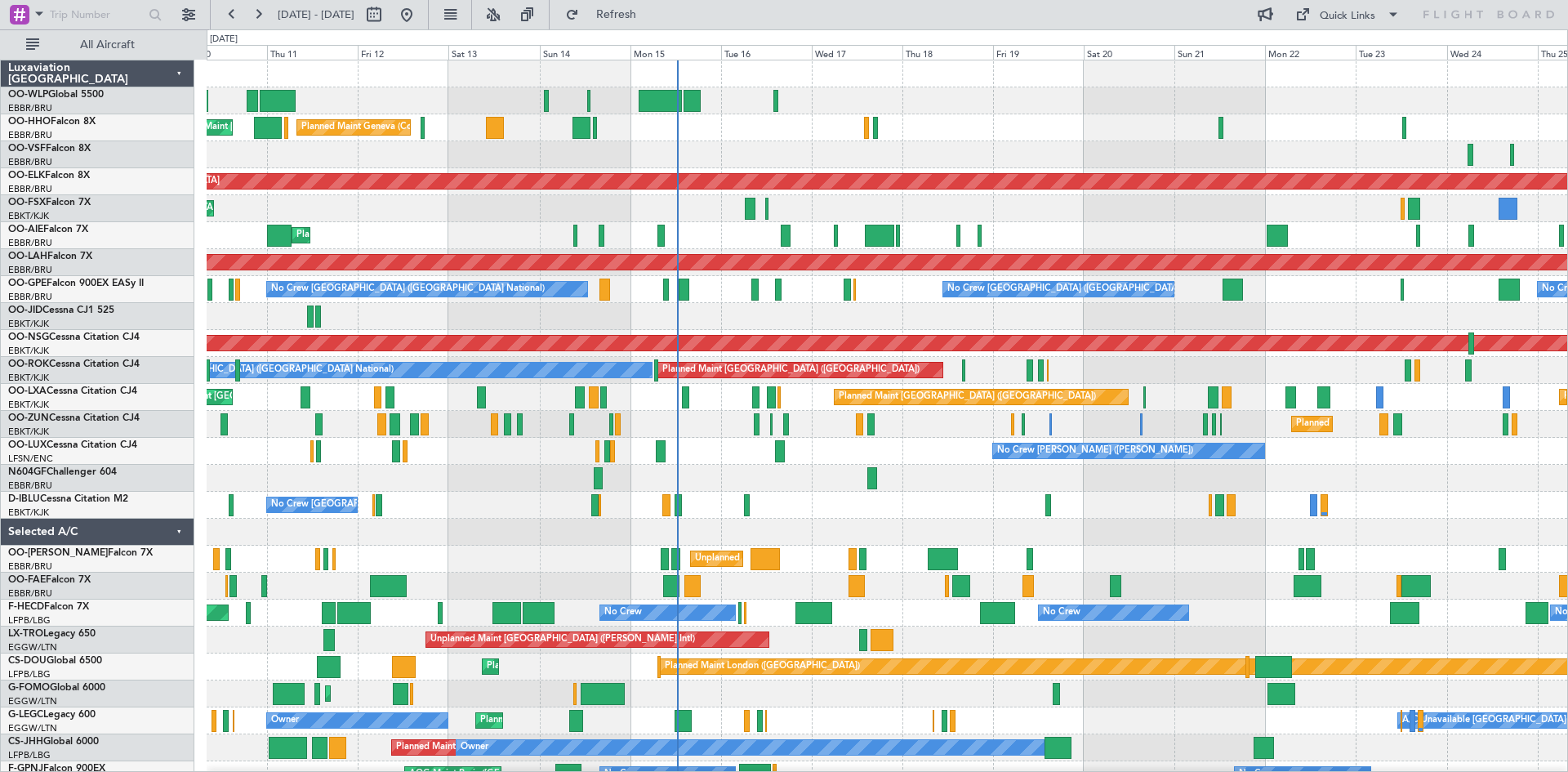
click at [1222, 367] on div "Planned Maint Liege Planned Maint Geneva ([GEOGRAPHIC_DATA]) AOG Maint [US_STAT…" at bounding box center [887, 478] width 1361 height 836
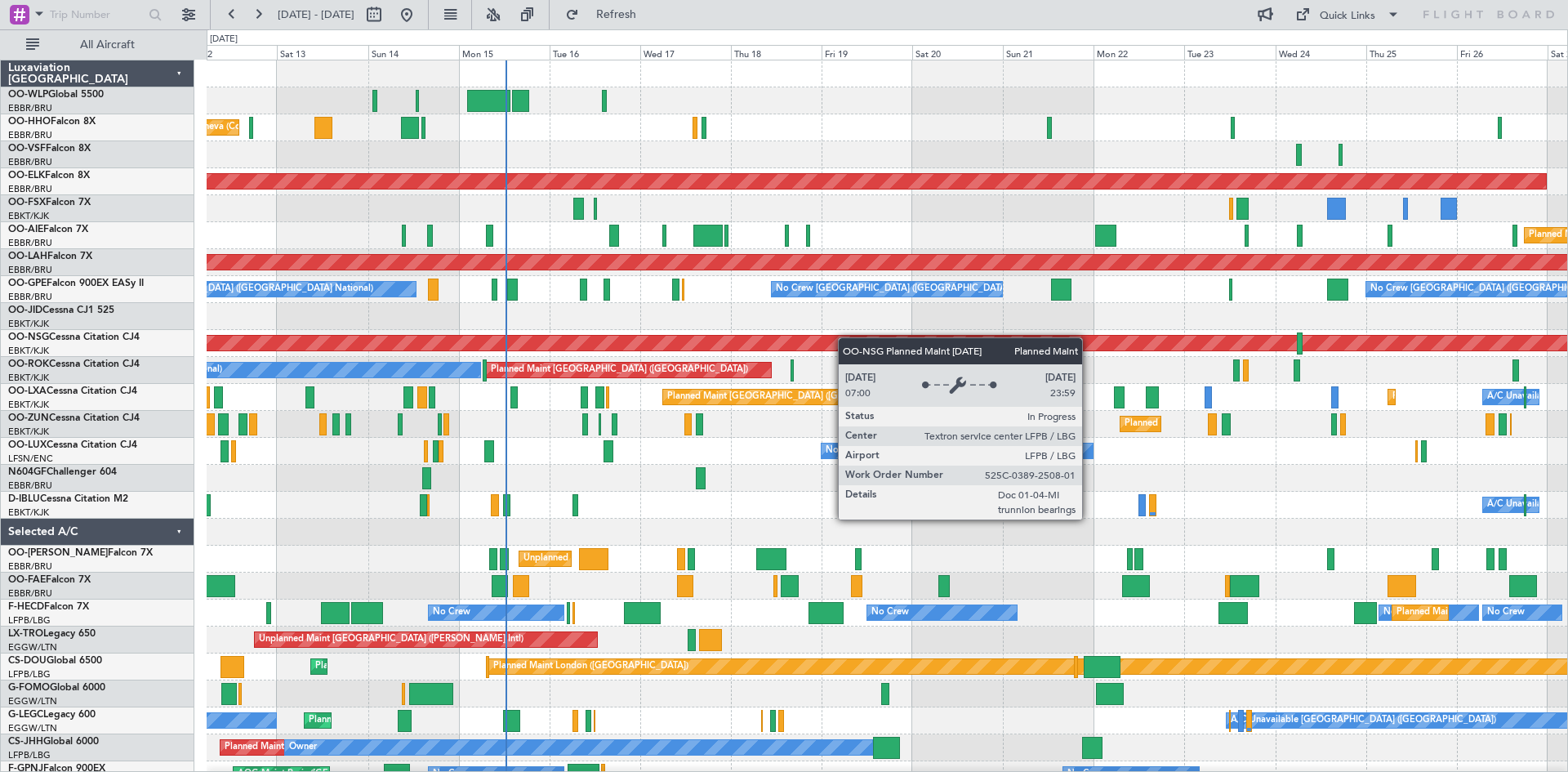
click at [790, 340] on div "Planned Maint Liege Planned Maint Geneva ([GEOGRAPHIC_DATA]) AOG Maint [US_STAT…" at bounding box center [887, 505] width 1361 height 890
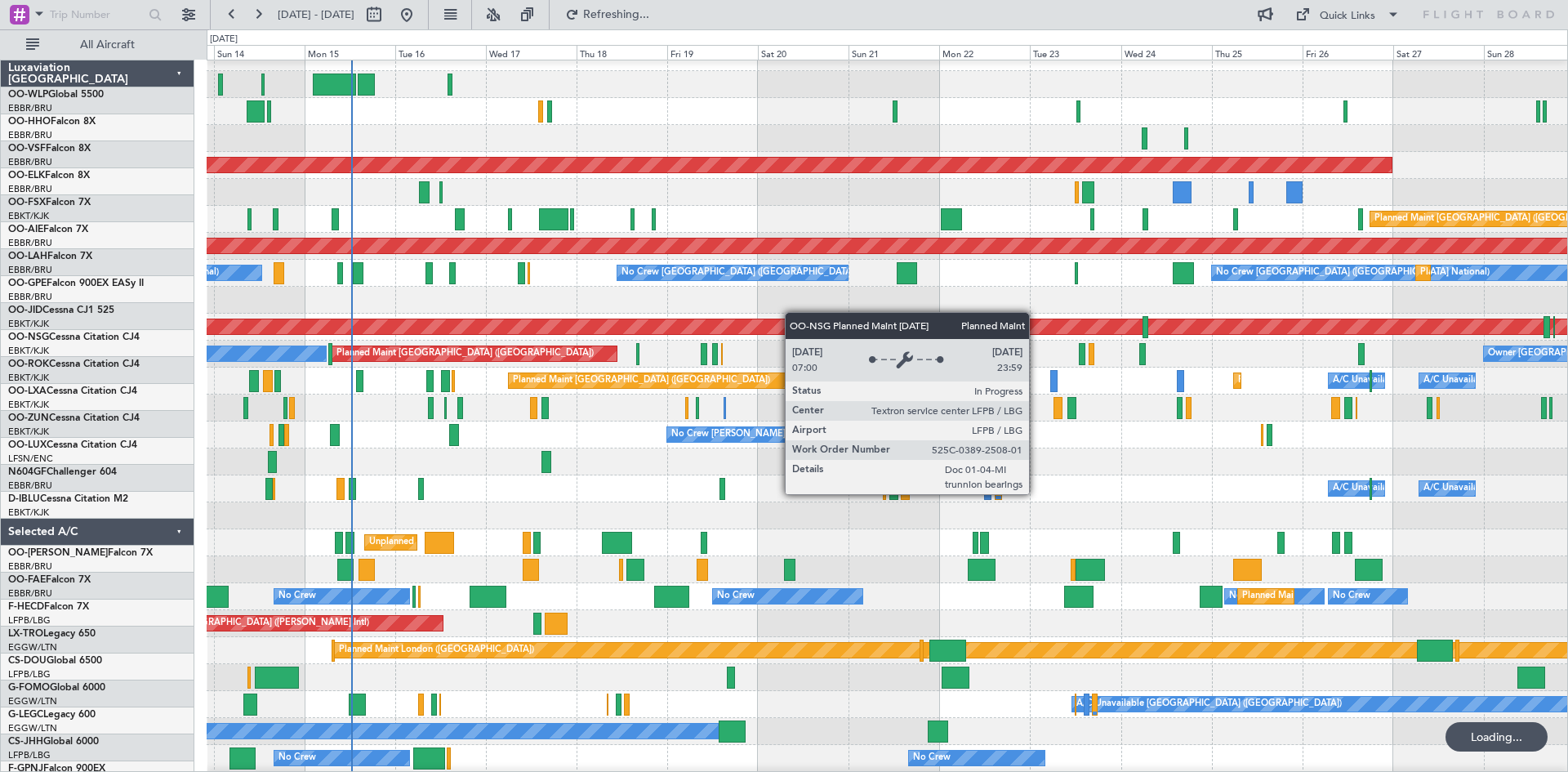
click at [758, 319] on div "Planned Maint [GEOGRAPHIC_DATA] ([GEOGRAPHIC_DATA])" at bounding box center [887, 327] width 1361 height 27
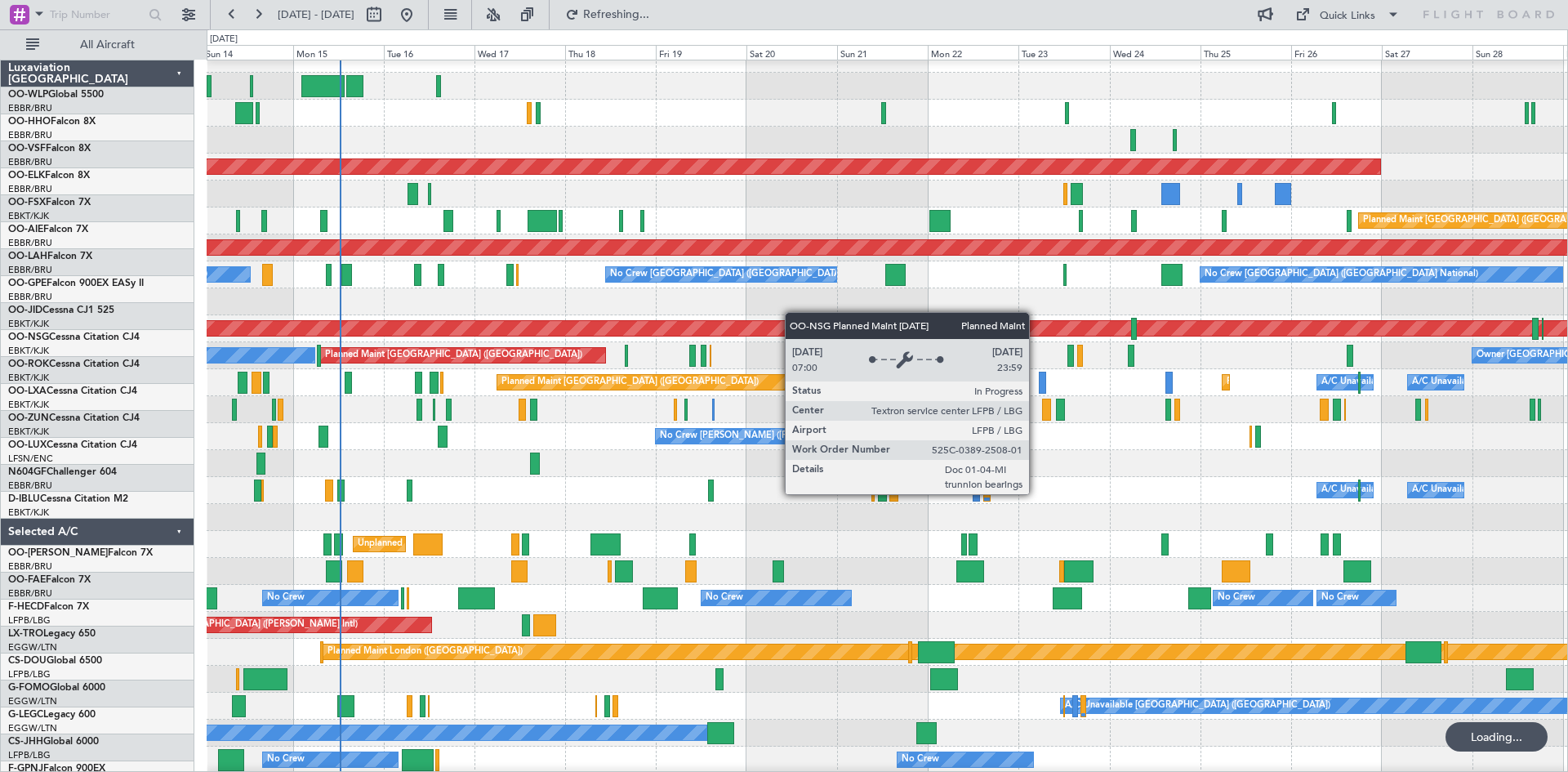
scroll to position [15, 0]
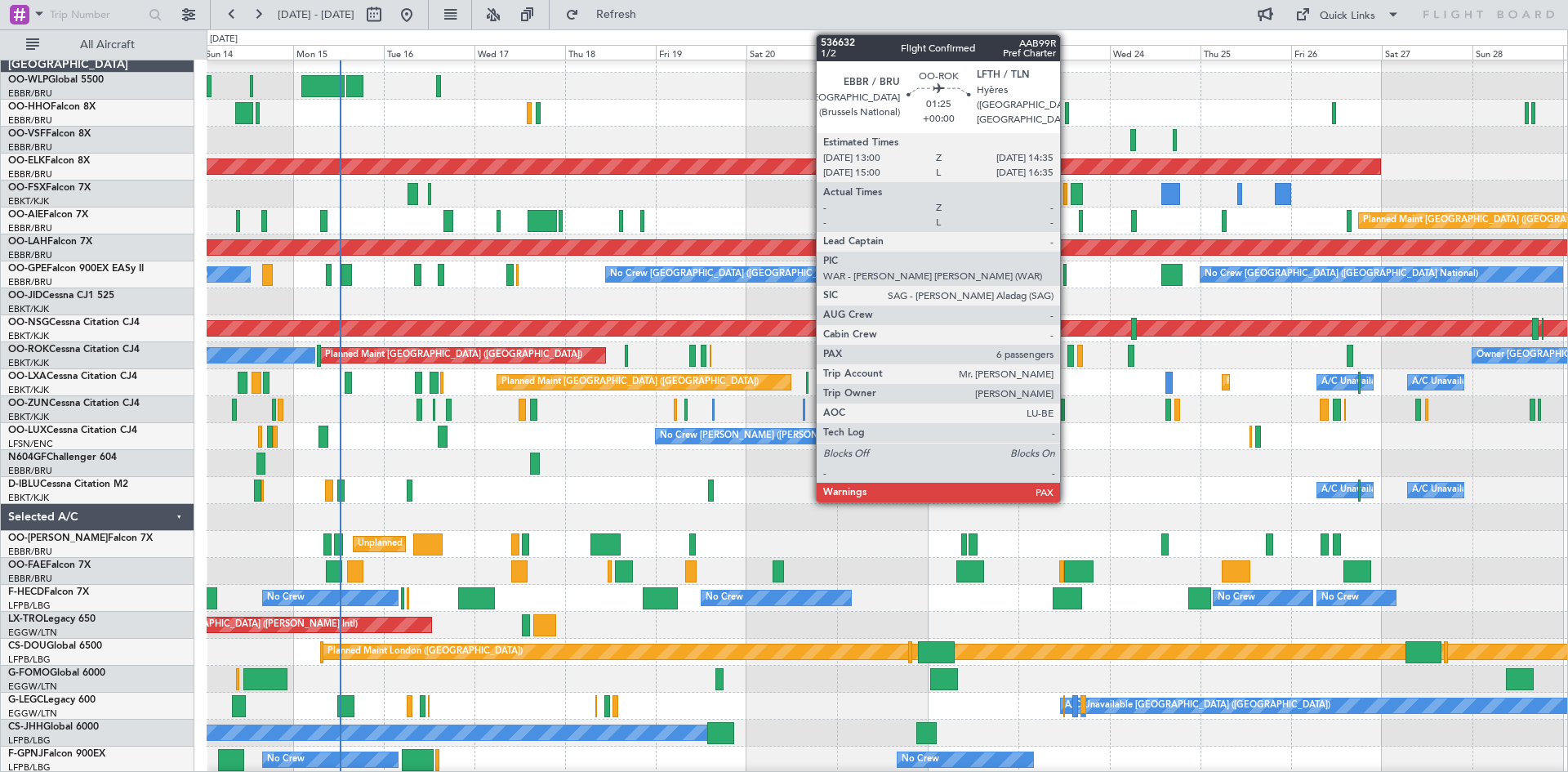
click at [1130, 376] on div "Planned Maint Kortrijk-[GEOGRAPHIC_DATA] A/C Unavailable [GEOGRAPHIC_DATA] ([GE…" at bounding box center [887, 383] width 1361 height 27
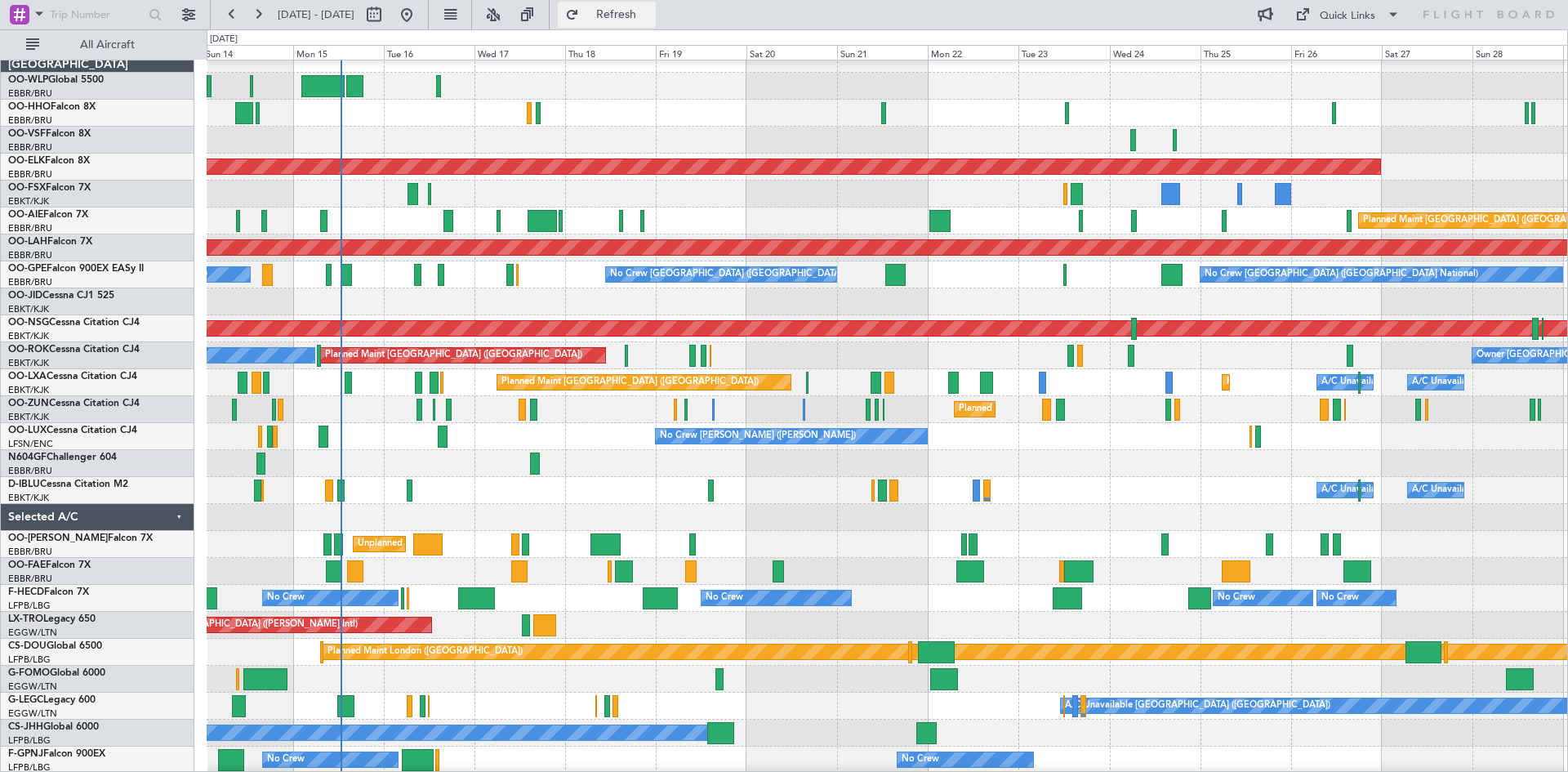
click at [631, 13] on button "Refresh" at bounding box center [607, 15] width 98 height 27
